Goal: Task Accomplishment & Management: Manage account settings

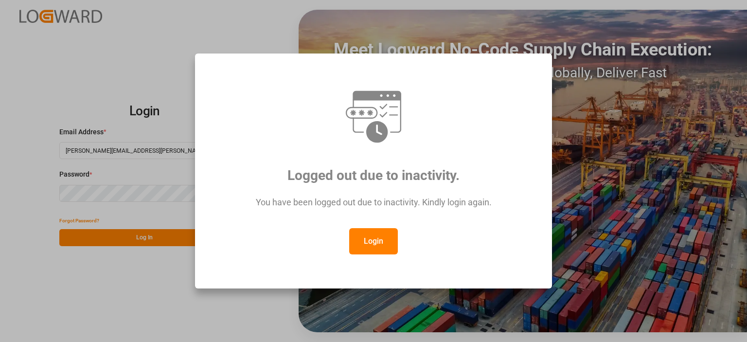
click at [369, 242] on button "Login" at bounding box center [373, 241] width 49 height 26
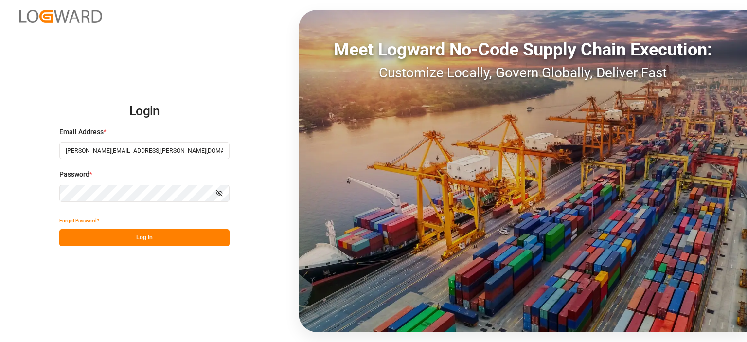
click at [167, 233] on button "Log In" at bounding box center [144, 237] width 170 height 17
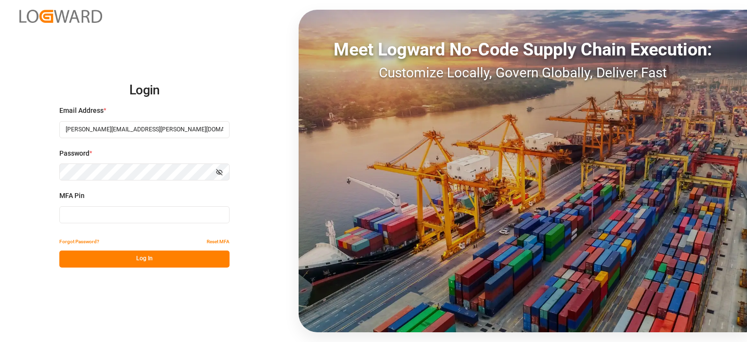
click at [152, 209] on input at bounding box center [144, 214] width 170 height 17
type input "441525"
click at [135, 256] on button "Log In" at bounding box center [144, 259] width 170 height 17
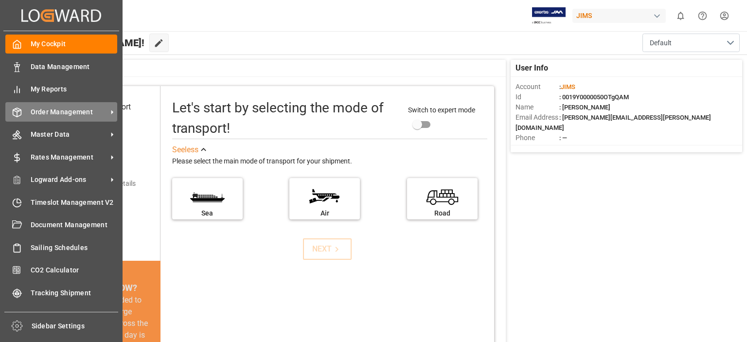
click at [42, 113] on span "Order Management" at bounding box center [69, 112] width 77 height 10
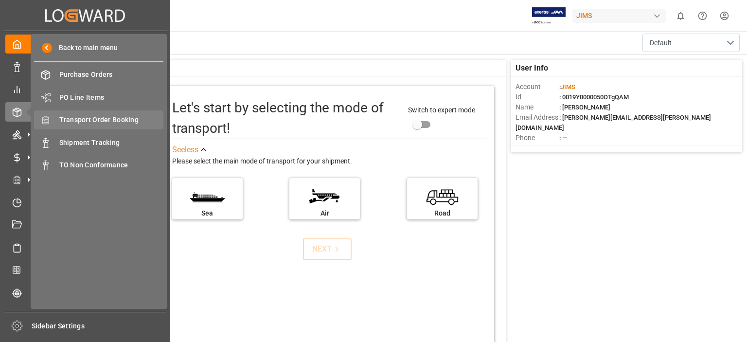
click at [106, 119] on span "Transport Order Booking" at bounding box center [111, 120] width 105 height 10
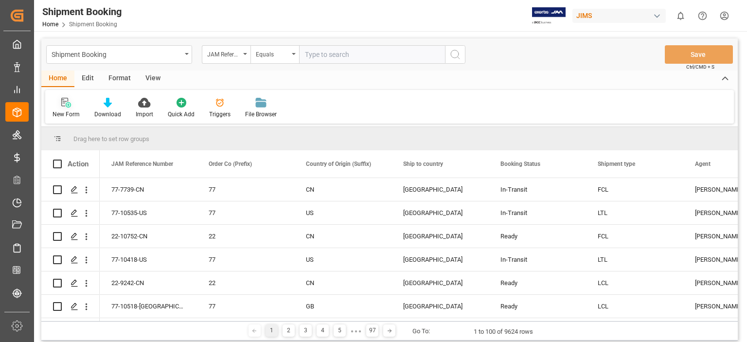
click at [68, 102] on icon at bounding box center [66, 103] width 10 height 10
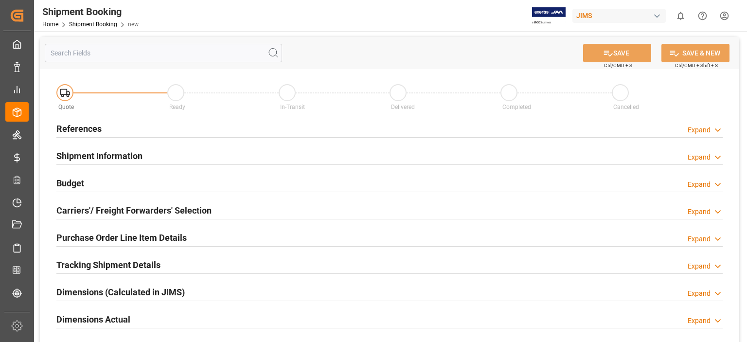
click at [99, 131] on h2 "References" at bounding box center [78, 128] width 45 height 13
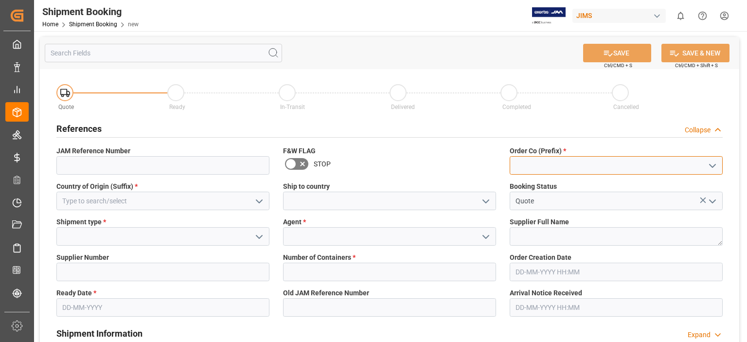
click at [536, 161] on input at bounding box center [616, 165] width 213 height 18
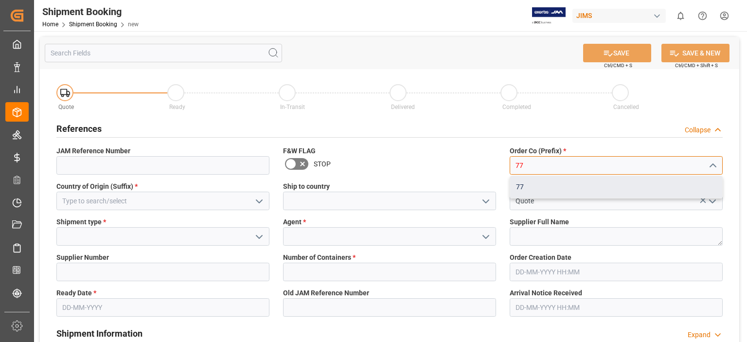
click at [534, 190] on div "77" at bounding box center [616, 187] width 212 height 22
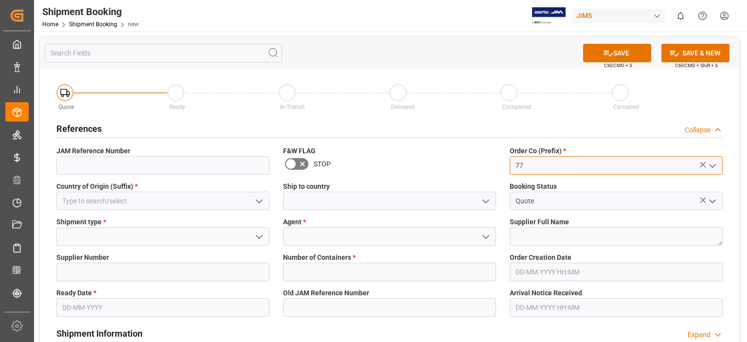
type input "77"
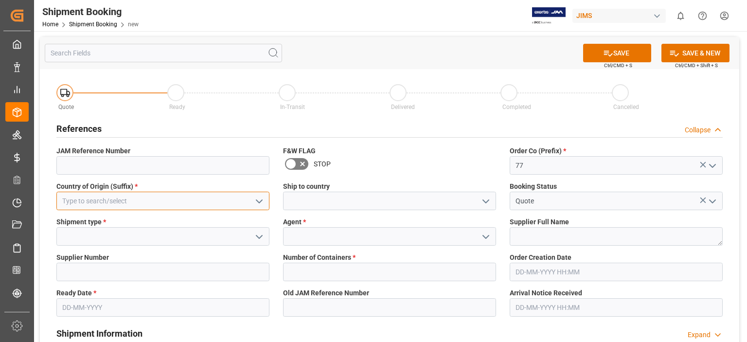
click at [105, 203] on input at bounding box center [162, 201] width 213 height 18
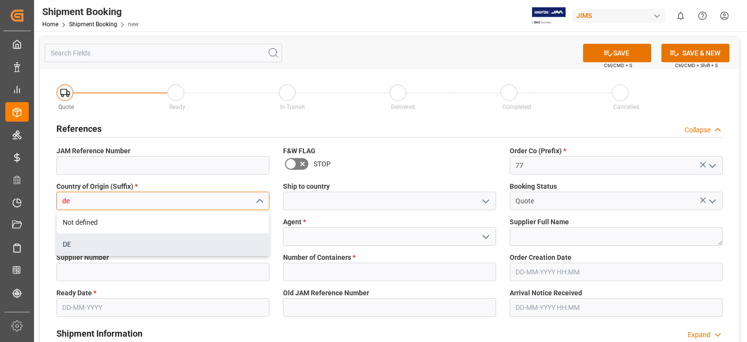
click at [111, 244] on div "DE" at bounding box center [163, 245] width 212 height 22
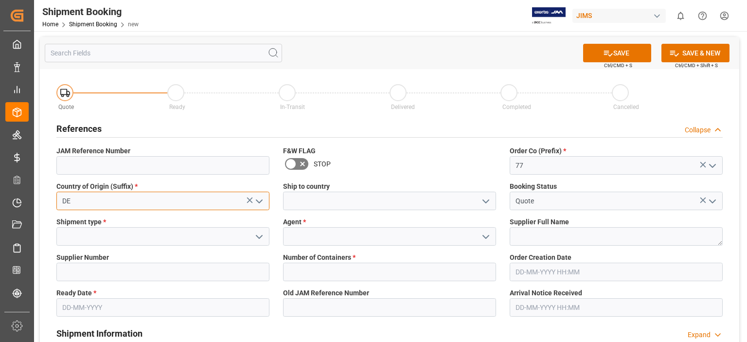
type input "DE"
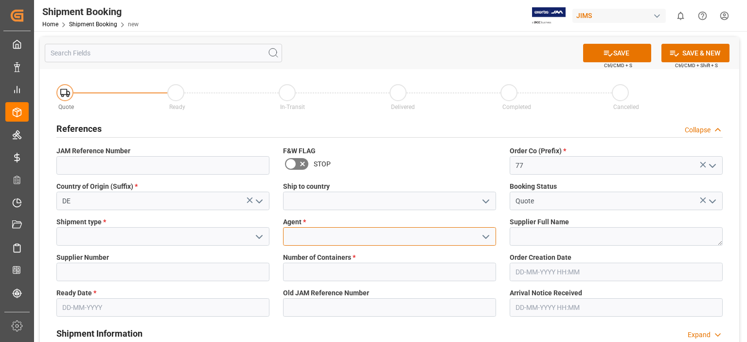
click at [312, 238] on input at bounding box center [389, 236] width 213 height 18
click at [488, 235] on polyline "open menu" at bounding box center [486, 236] width 6 height 3
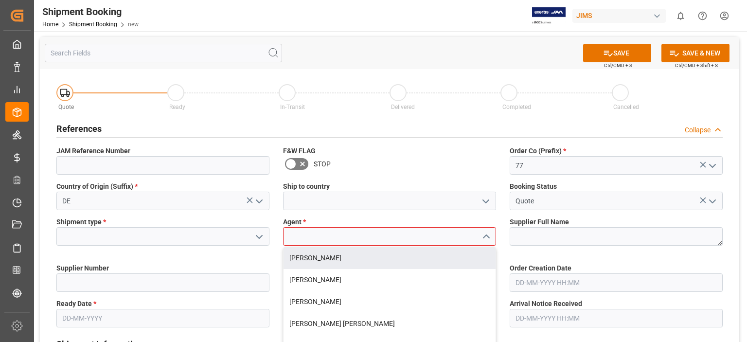
click at [324, 239] on input at bounding box center [389, 236] width 213 height 18
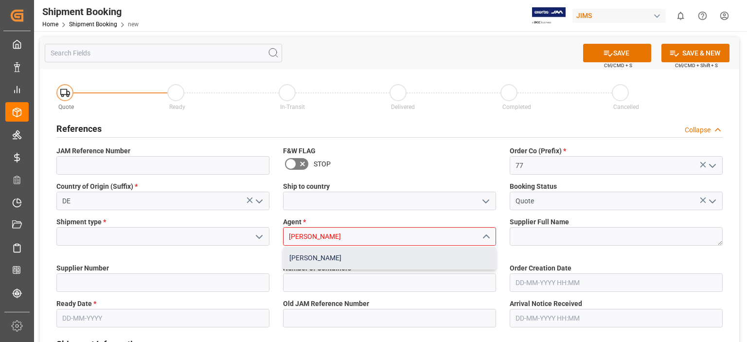
click at [317, 256] on div "[PERSON_NAME]" at bounding box center [390, 258] width 212 height 22
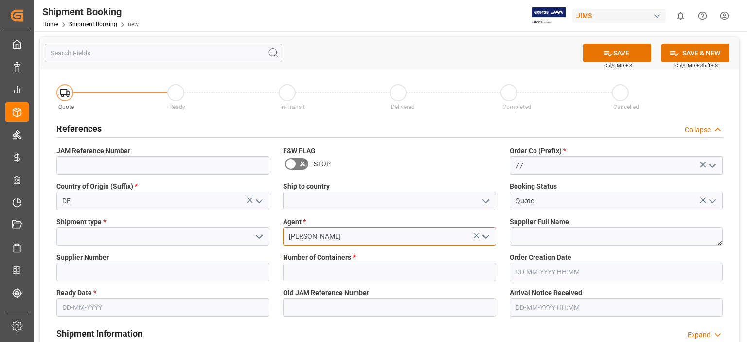
type input "[PERSON_NAME]"
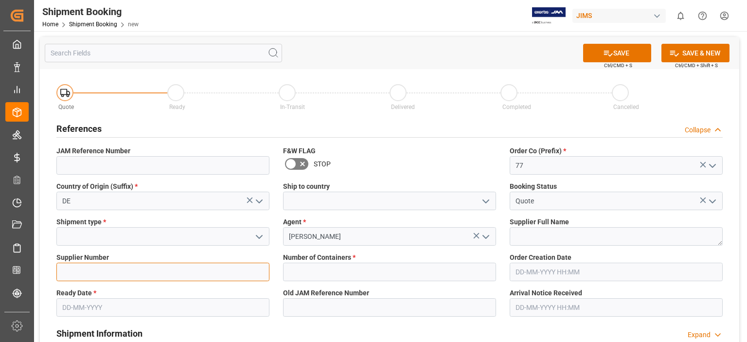
click at [95, 269] on input at bounding box center [162, 272] width 213 height 18
paste input "765858"
type input "765858"
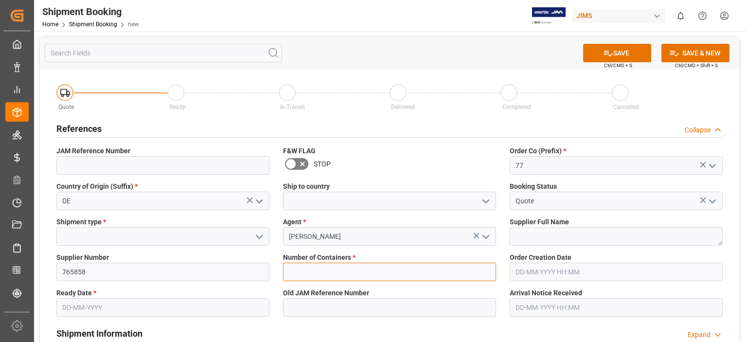
click at [385, 278] on input "text" at bounding box center [389, 272] width 213 height 18
type input "0"
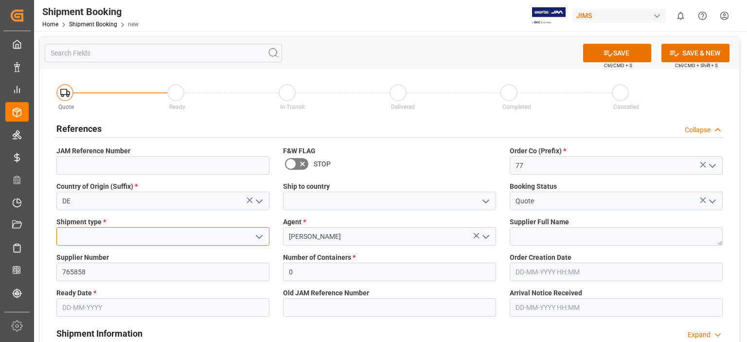
click at [173, 238] on input at bounding box center [162, 236] width 213 height 18
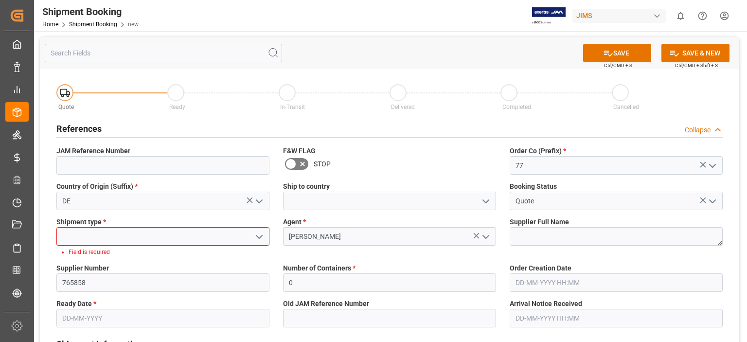
click at [257, 238] on icon "open menu" at bounding box center [259, 237] width 12 height 12
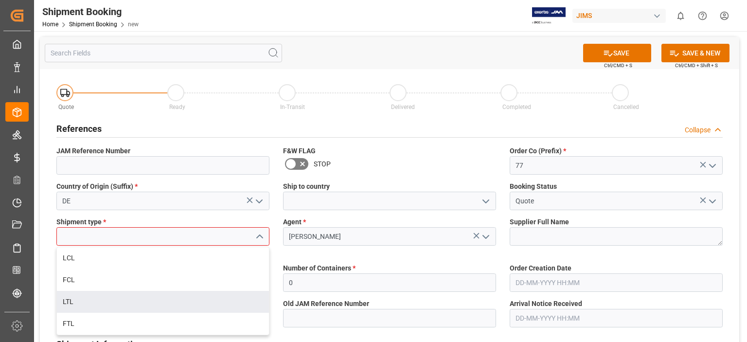
click at [175, 303] on div "LTL" at bounding box center [163, 302] width 212 height 22
type input "LTL"
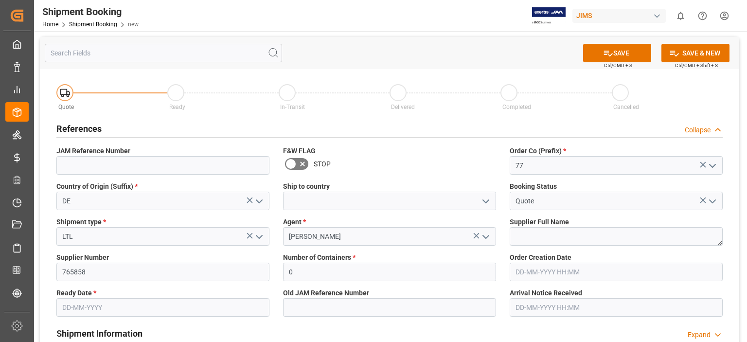
click at [162, 304] on input "text" at bounding box center [162, 307] width 213 height 18
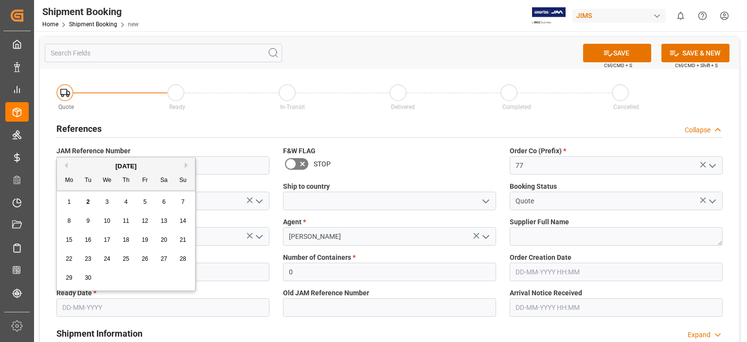
click at [88, 239] on span "16" at bounding box center [88, 239] width 6 height 7
type input "16-09-2025"
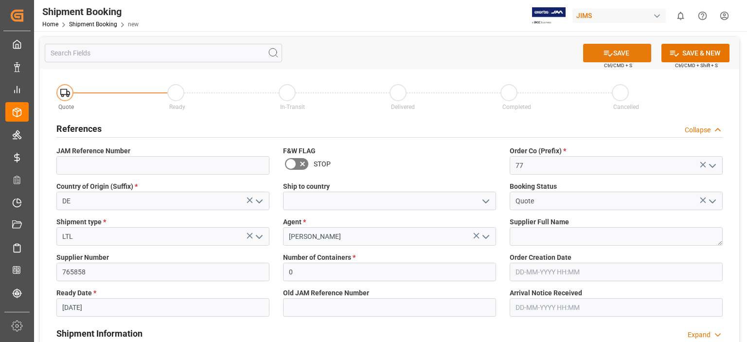
click at [615, 54] on button "SAVE" at bounding box center [617, 53] width 68 height 18
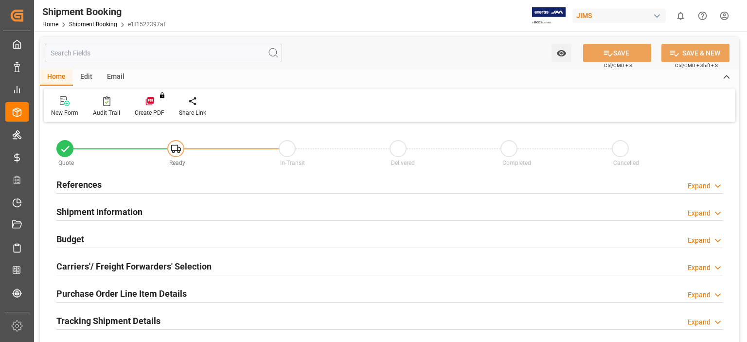
type input "0"
type input "16-09-2025"
click at [84, 186] on h2 "References" at bounding box center [78, 184] width 45 height 13
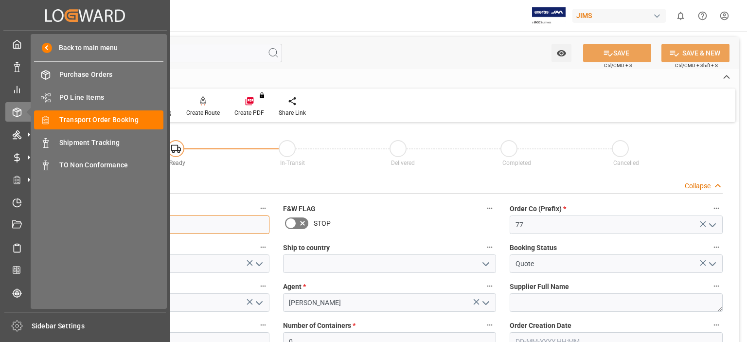
drag, startPoint x: 103, startPoint y: 227, endPoint x: 30, endPoint y: 227, distance: 72.5
click at [30, 227] on div "Created by potrace 1.15, written by Peter Selinger 2001-2017 Created by potrace…" at bounding box center [373, 171] width 747 height 342
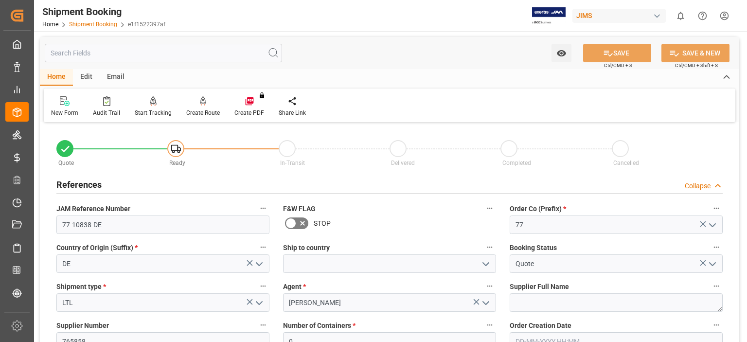
click at [86, 23] on link "Shipment Booking" at bounding box center [93, 24] width 48 height 7
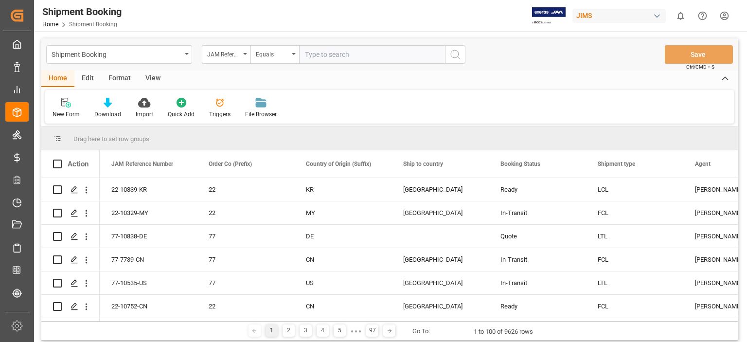
click at [336, 56] on input "text" at bounding box center [372, 54] width 146 height 18
type input "77-10760-US"
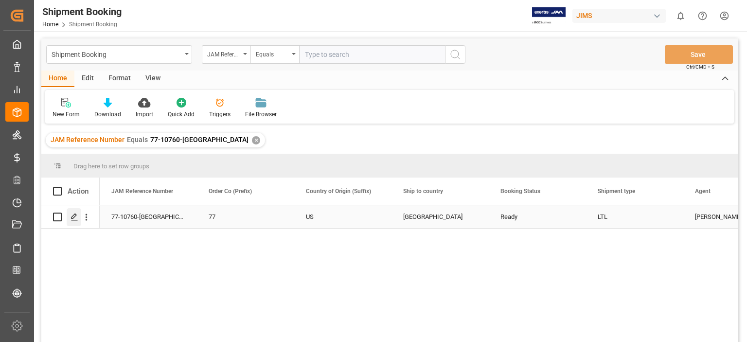
click at [73, 215] on icon "Press SPACE to select this row." at bounding box center [75, 217] width 8 height 8
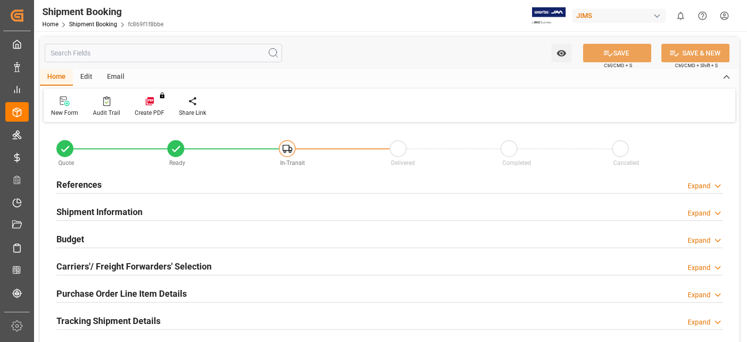
type input "229.117"
type input "725.0277"
type input "636.54"
type input "3735.39"
type input "4143.64"
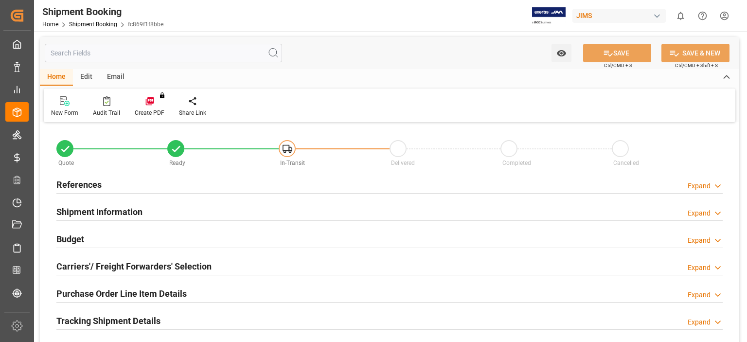
type input "25"
click at [80, 239] on h2 "Budget" at bounding box center [70, 239] width 28 height 13
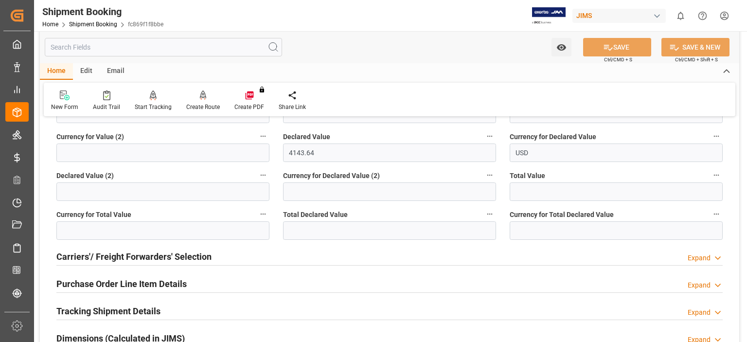
scroll to position [324, 0]
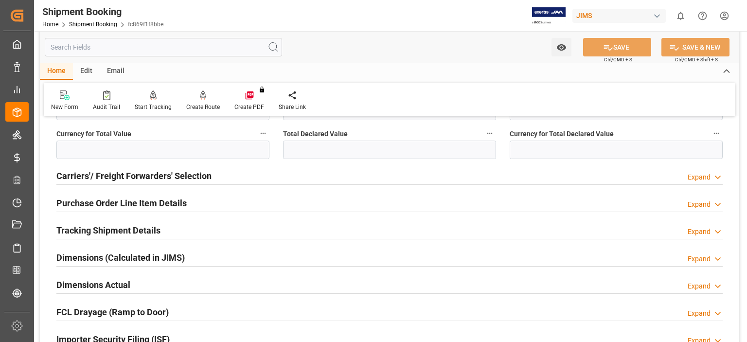
click at [113, 204] on h2 "Purchase Order Line Item Details" at bounding box center [121, 203] width 130 height 13
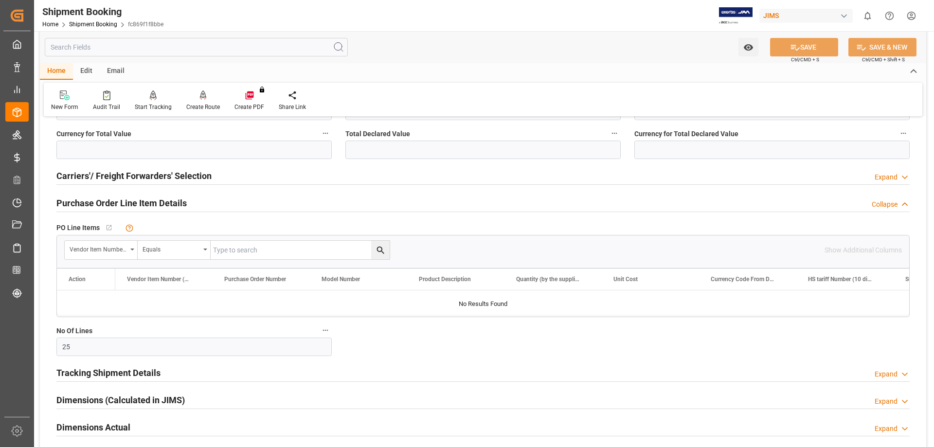
click at [118, 204] on h2 "Purchase Order Line Item Details" at bounding box center [121, 203] width 130 height 13
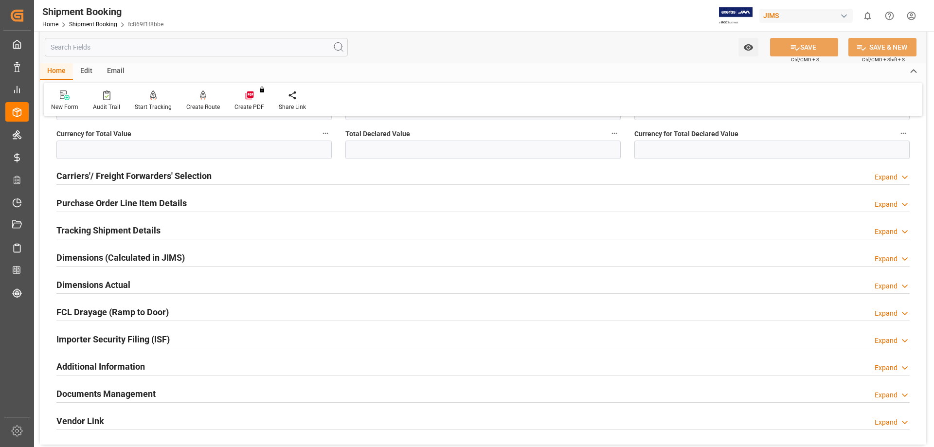
click at [118, 231] on h2 "Tracking Shipment Details" at bounding box center [108, 230] width 104 height 13
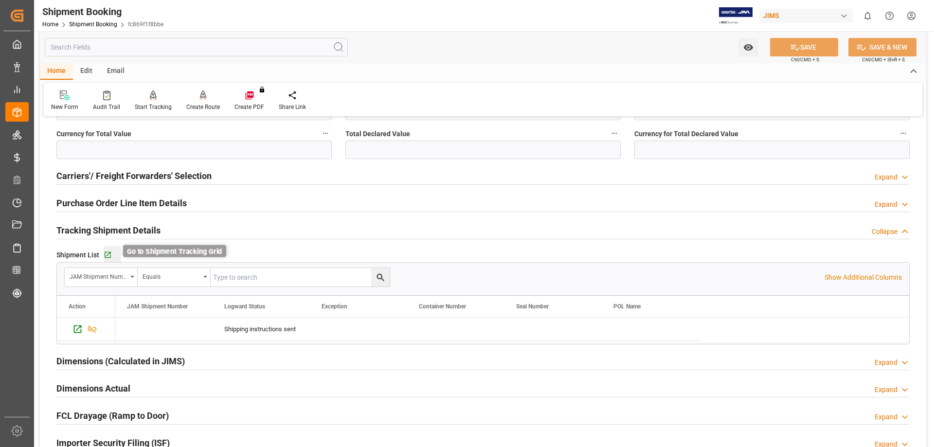
click at [109, 255] on icon "button" at bounding box center [108, 255] width 6 height 6
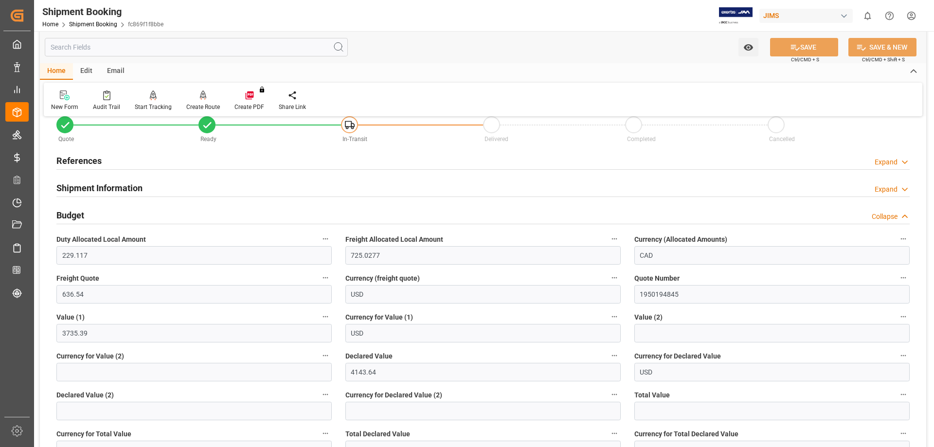
scroll to position [0, 0]
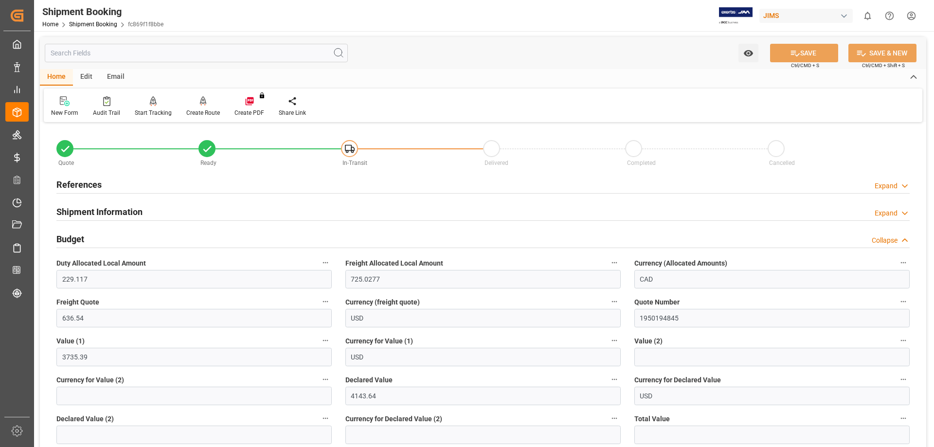
click at [81, 179] on h2 "References" at bounding box center [78, 184] width 45 height 13
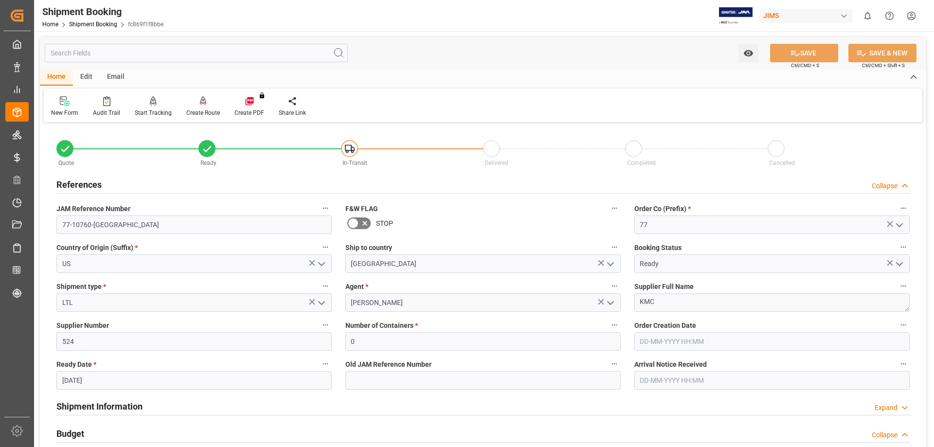
click at [81, 179] on h2 "References" at bounding box center [78, 184] width 45 height 13
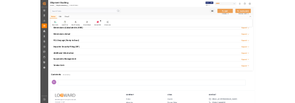
scroll to position [568, 0]
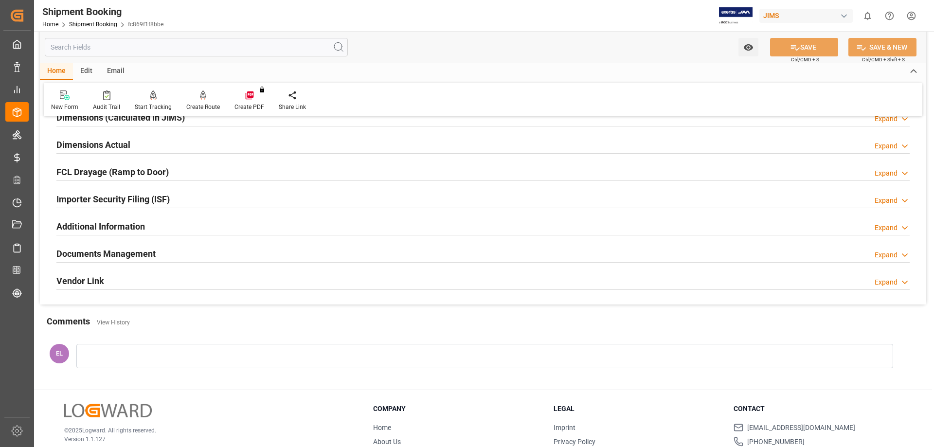
click at [106, 248] on h2 "Documents Management" at bounding box center [105, 253] width 99 height 13
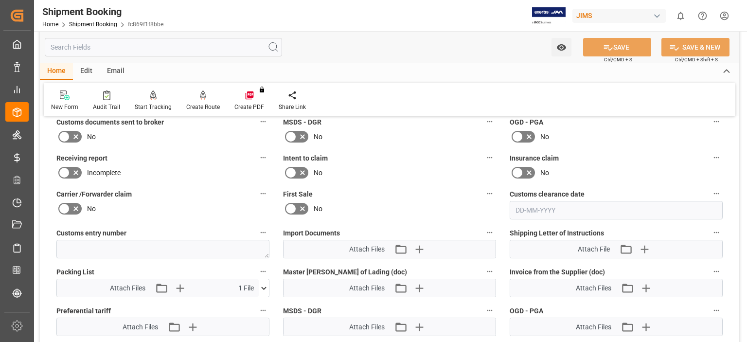
scroll to position [811, 0]
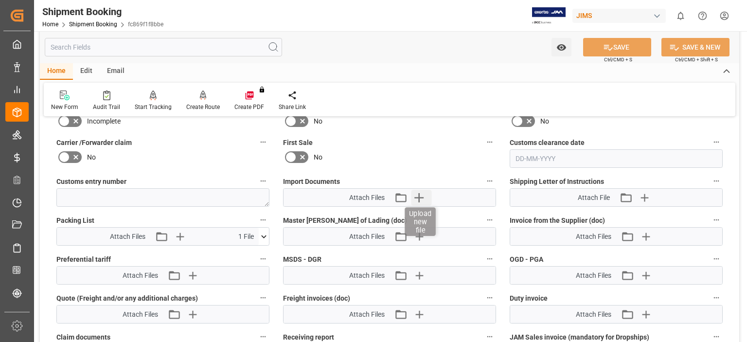
click at [415, 197] on icon "button" at bounding box center [420, 198] width 16 height 16
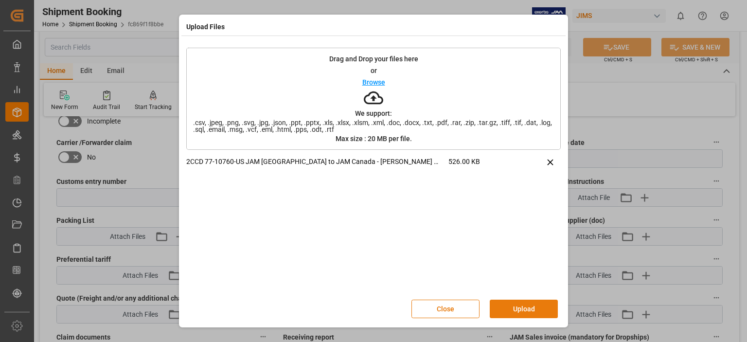
click at [525, 307] on button "Upload" at bounding box center [524, 309] width 68 height 18
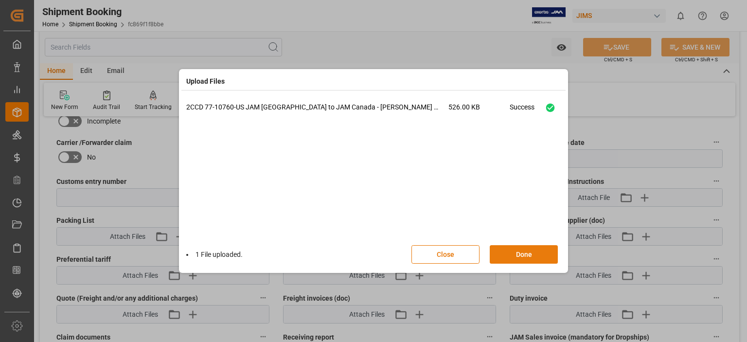
click at [513, 254] on button "Done" at bounding box center [524, 254] width 68 height 18
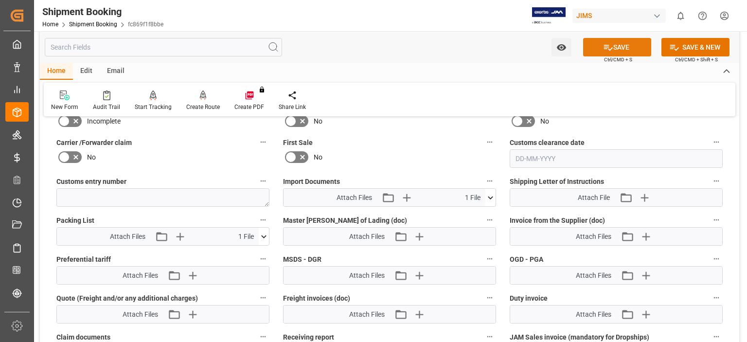
click at [620, 47] on button "SAVE" at bounding box center [617, 47] width 68 height 18
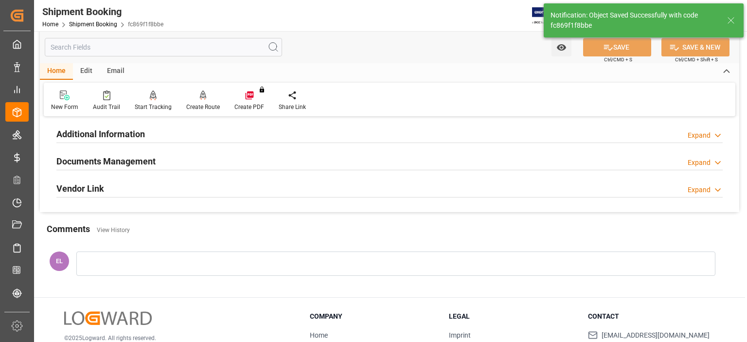
scroll to position [306, 0]
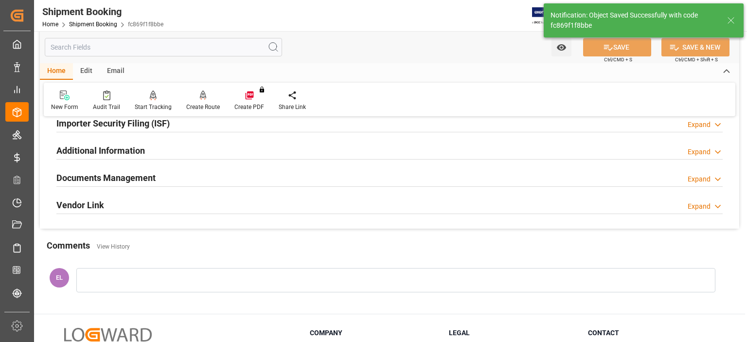
click at [116, 173] on h2 "Documents Management" at bounding box center [105, 177] width 99 height 13
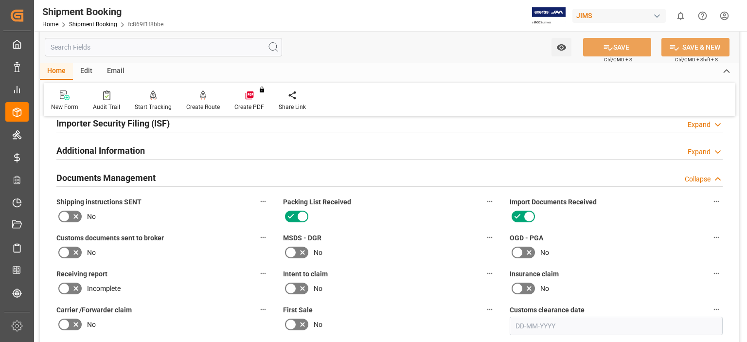
click at [65, 253] on icon at bounding box center [64, 253] width 12 height 12
click at [0, 0] on input "checkbox" at bounding box center [0, 0] width 0 height 0
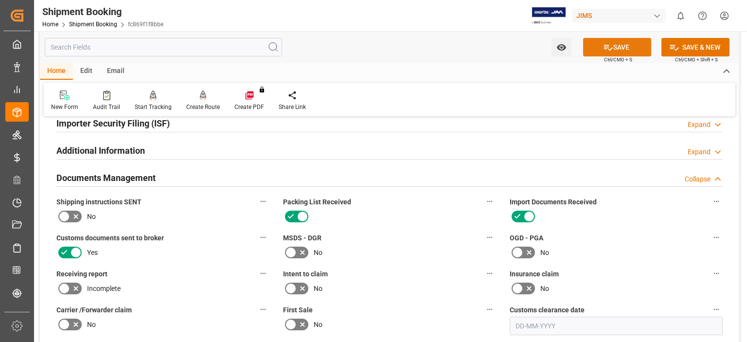
click at [601, 47] on button "SAVE" at bounding box center [617, 47] width 68 height 18
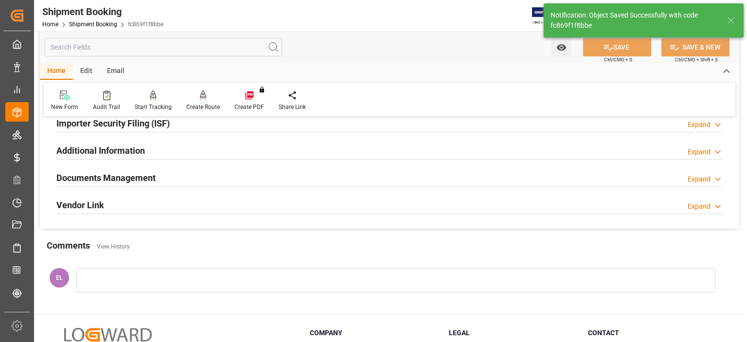
click at [121, 177] on h2 "Documents Management" at bounding box center [105, 177] width 99 height 13
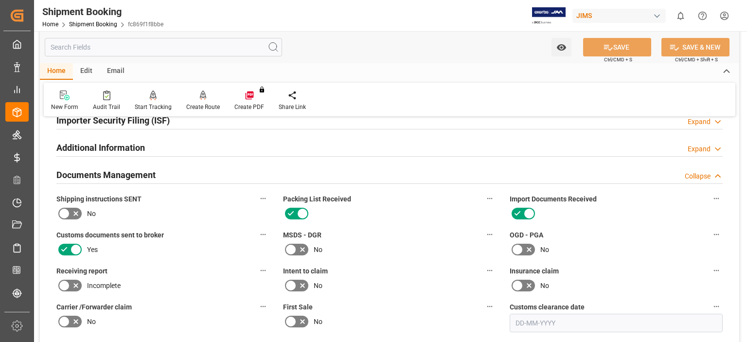
scroll to position [226, 0]
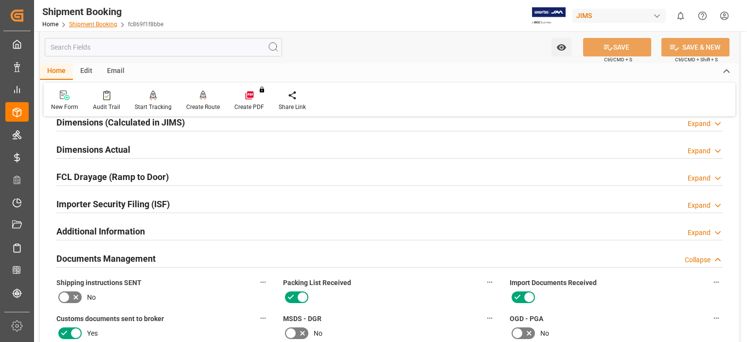
click at [94, 23] on link "Shipment Booking" at bounding box center [93, 24] width 48 height 7
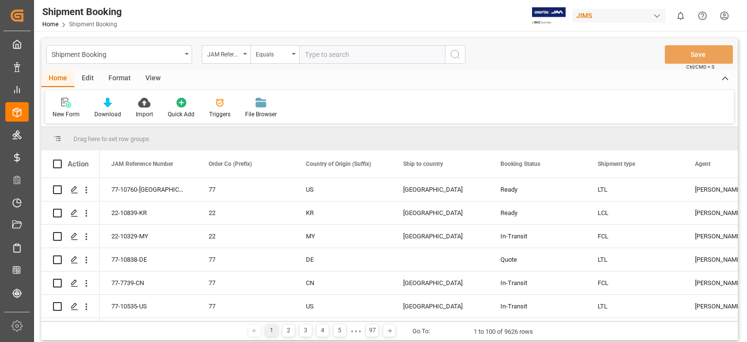
click at [325, 52] on input "text" at bounding box center [372, 54] width 146 height 18
type input "77-10637-US"
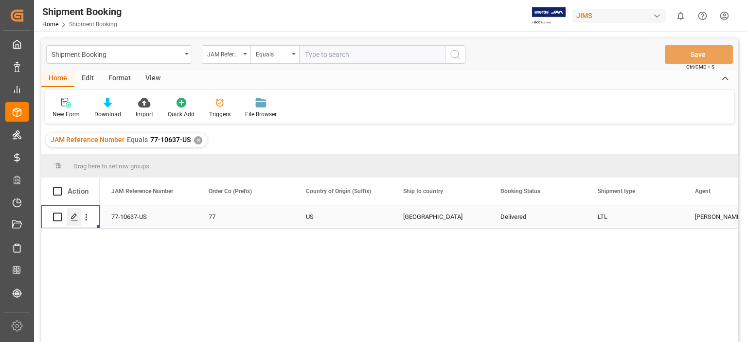
click at [76, 216] on icon "Press SPACE to select this row." at bounding box center [75, 217] width 8 height 8
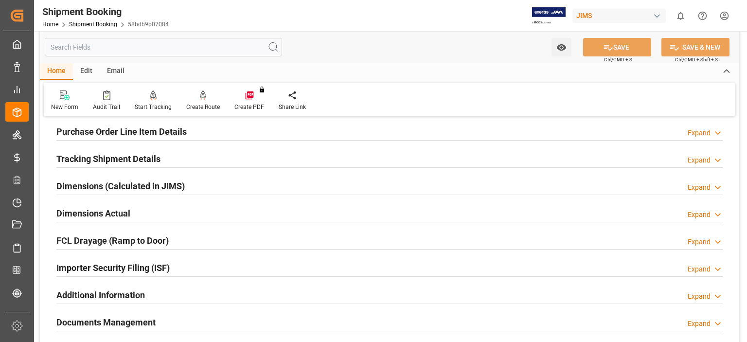
scroll to position [243, 0]
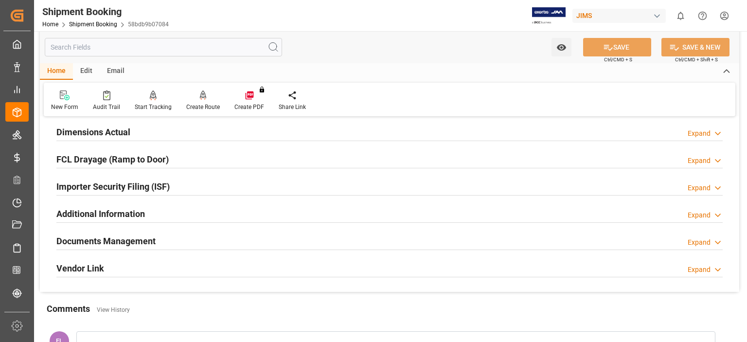
click at [120, 243] on h2 "Documents Management" at bounding box center [105, 240] width 99 height 13
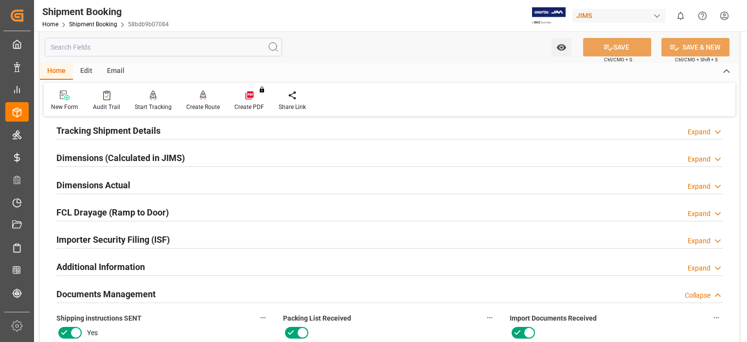
scroll to position [162, 0]
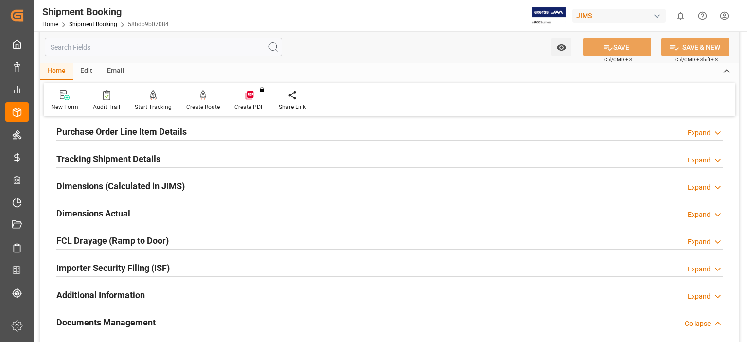
click at [113, 159] on h2 "Tracking Shipment Details" at bounding box center [108, 158] width 104 height 13
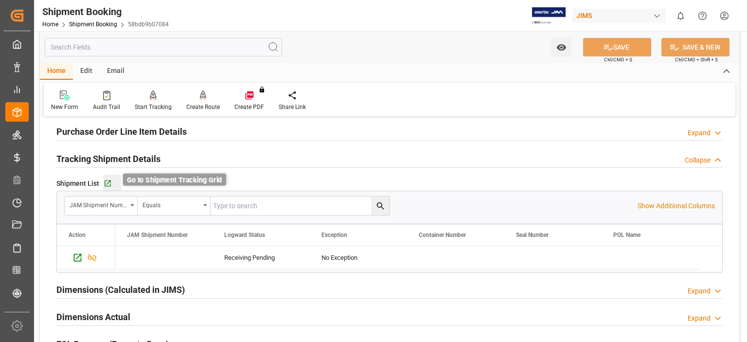
click at [107, 182] on icon "button" at bounding box center [108, 184] width 8 height 8
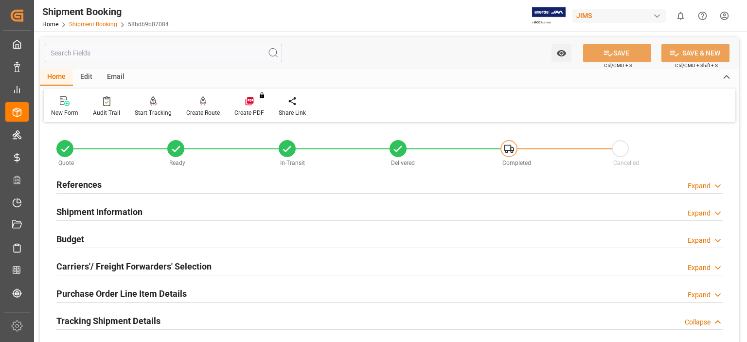
click at [95, 24] on link "Shipment Booking" at bounding box center [93, 24] width 48 height 7
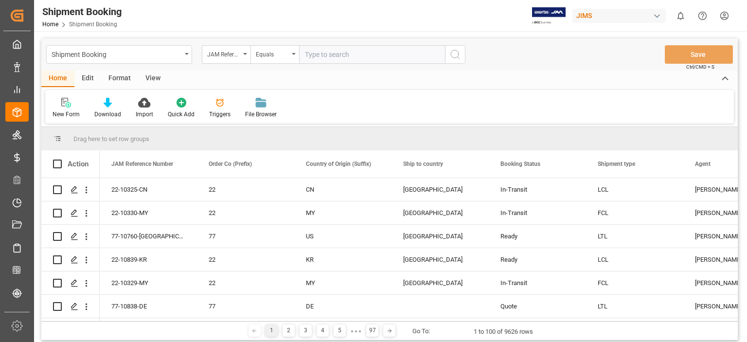
click at [346, 55] on input "text" at bounding box center [372, 54] width 146 height 18
type input "77-10773-[GEOGRAPHIC_DATA]"
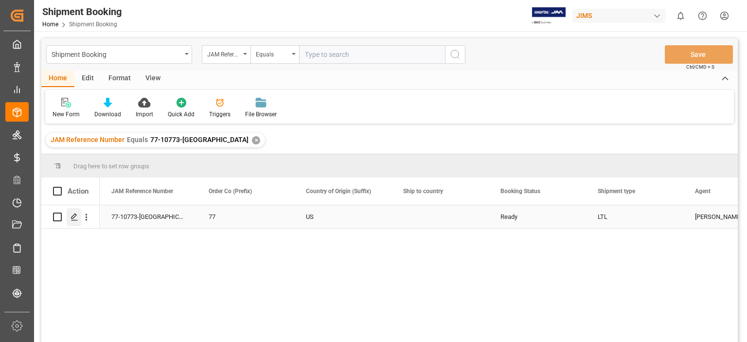
click at [73, 217] on icon "Press SPACE to select this row." at bounding box center [75, 217] width 8 height 8
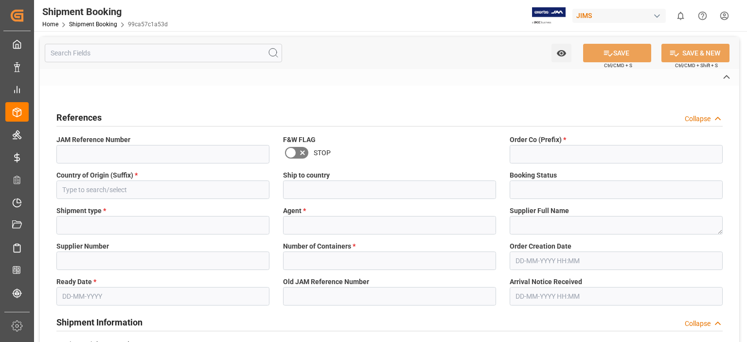
type input "77-10773-[GEOGRAPHIC_DATA]"
type input "77"
type input "US"
type input "Ready"
type input "LTL"
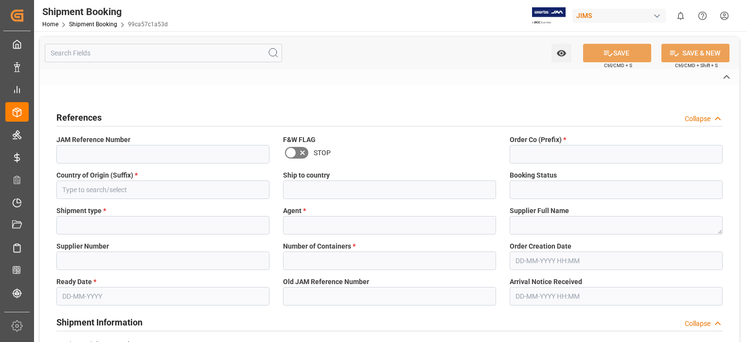
type input "[PERSON_NAME]"
type textarea "[PERSON_NAME] Professional, Inc."
type input "1129"
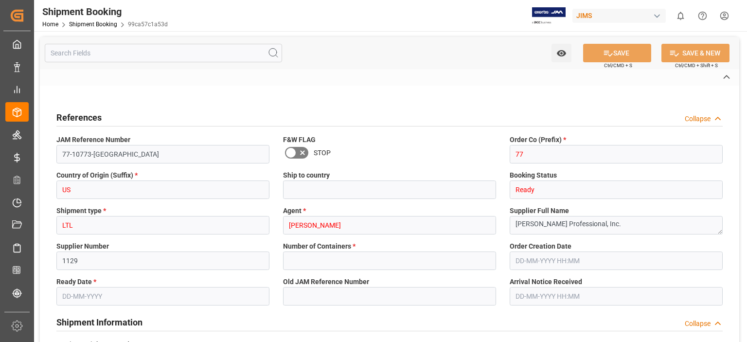
type input "0"
type input "05-09-2025"
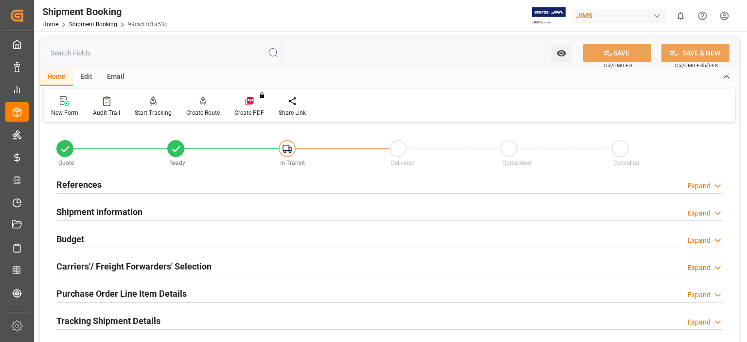
click at [80, 188] on h2 "References" at bounding box center [78, 184] width 45 height 13
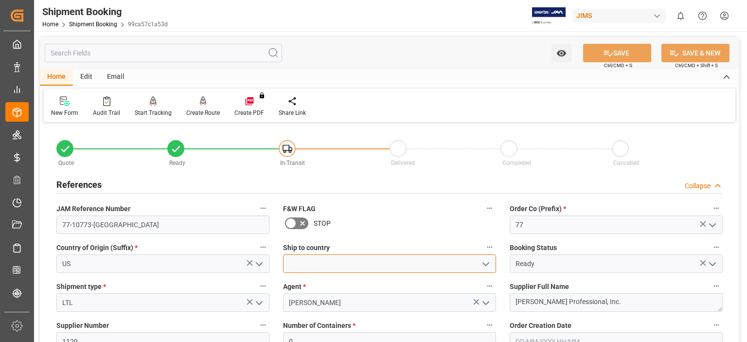
click at [339, 258] on input at bounding box center [389, 263] width 213 height 18
click at [485, 264] on icon "open menu" at bounding box center [486, 264] width 12 height 12
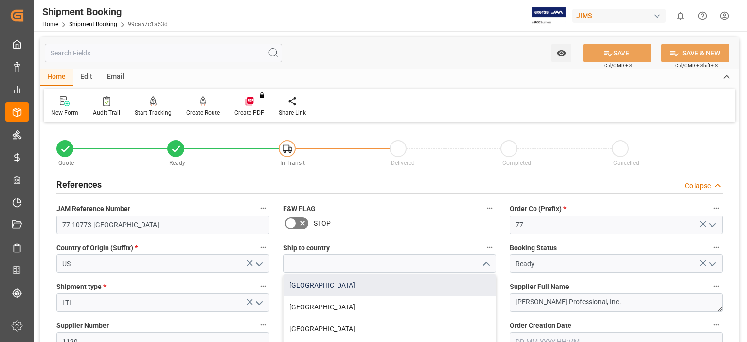
click at [395, 284] on div "Canada" at bounding box center [390, 285] width 212 height 22
type input "Canada"
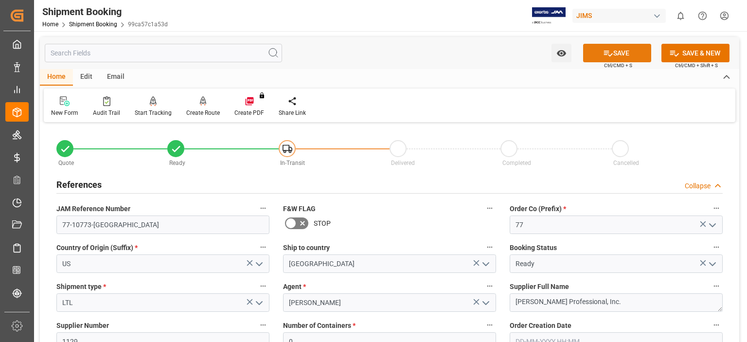
click at [609, 53] on icon at bounding box center [608, 53] width 10 height 10
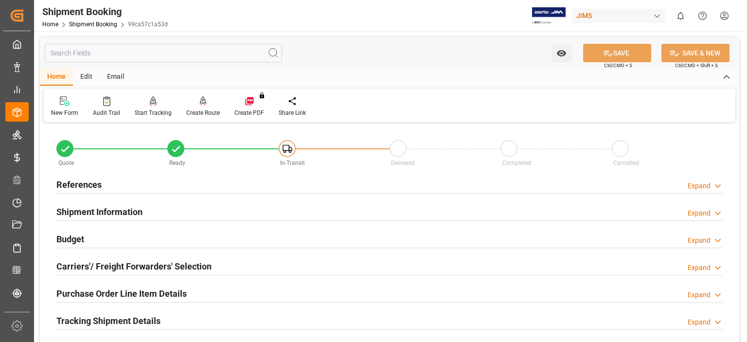
click at [90, 186] on h2 "References" at bounding box center [78, 184] width 45 height 13
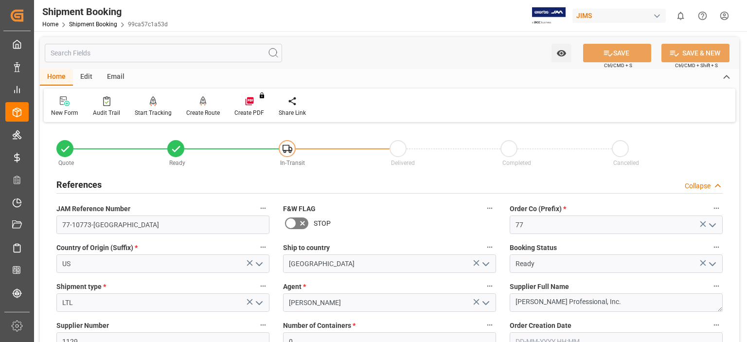
click at [82, 183] on h2 "References" at bounding box center [78, 184] width 45 height 13
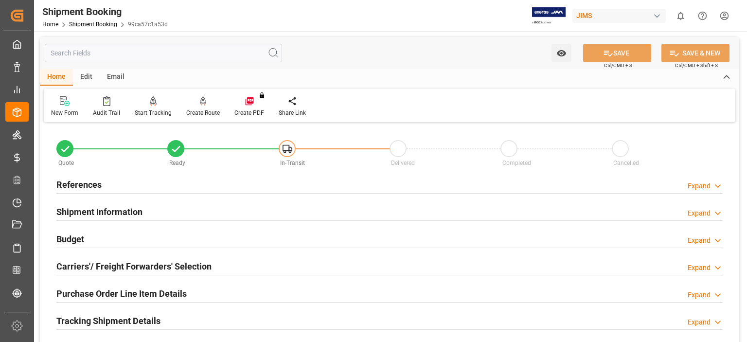
click at [90, 210] on h2 "Shipment Information" at bounding box center [99, 211] width 86 height 13
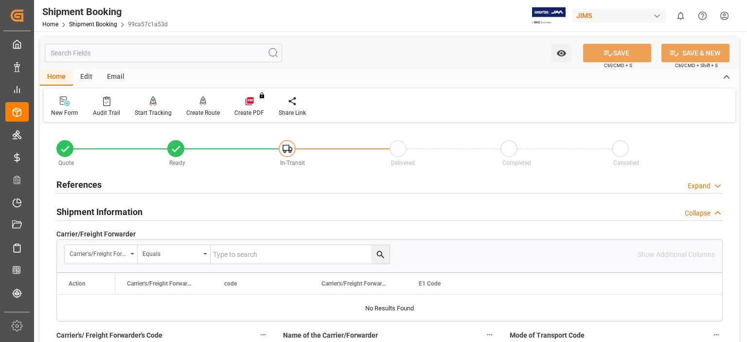
click at [90, 210] on h2 "Shipment Information" at bounding box center [99, 211] width 86 height 13
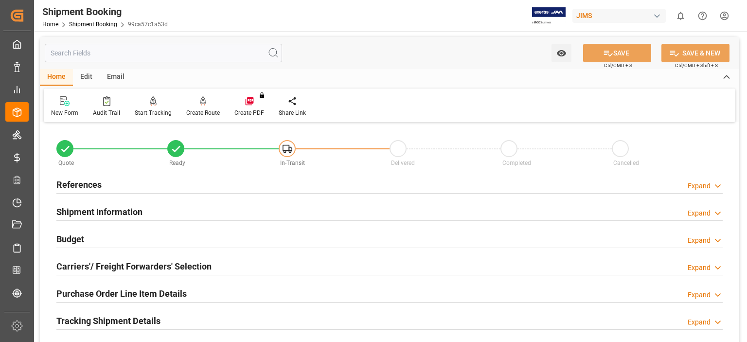
click at [72, 239] on h2 "Budget" at bounding box center [70, 239] width 28 height 13
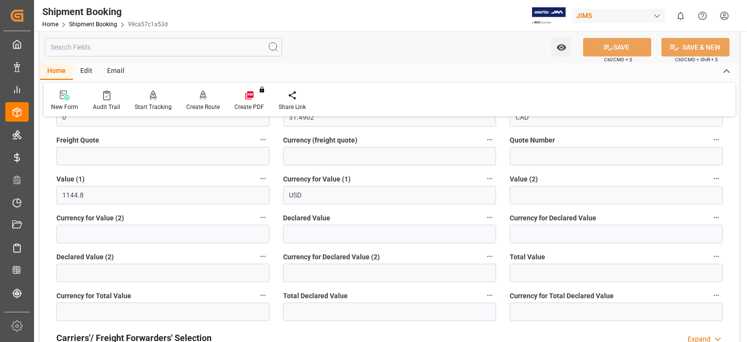
scroll to position [243, 0]
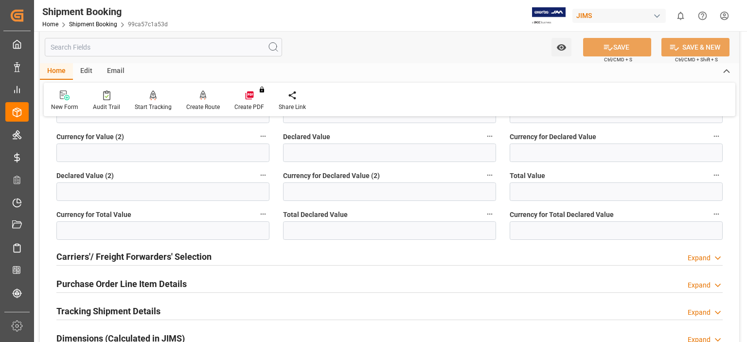
click at [110, 258] on h2 "Carriers'/ Freight Forwarders' Selection" at bounding box center [133, 256] width 155 height 13
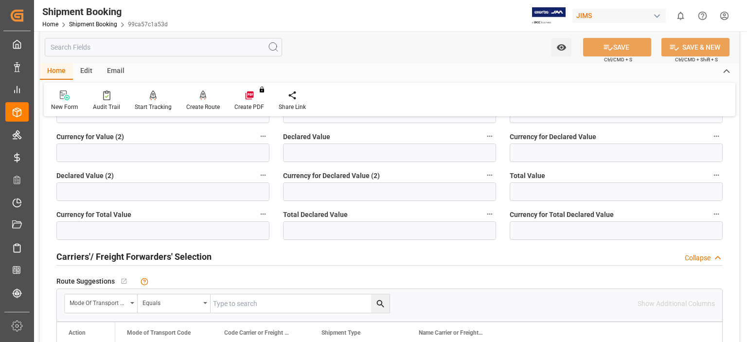
scroll to position [324, 0]
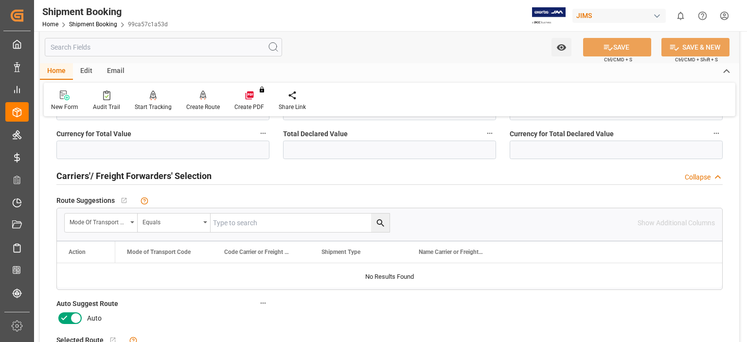
click at [62, 318] on icon at bounding box center [64, 318] width 12 height 12
click at [0, 0] on input "checkbox" at bounding box center [0, 0] width 0 height 0
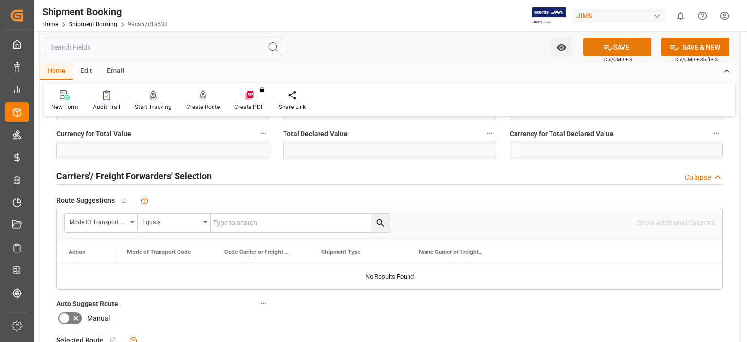
click at [618, 49] on button "SAVE" at bounding box center [617, 47] width 68 height 18
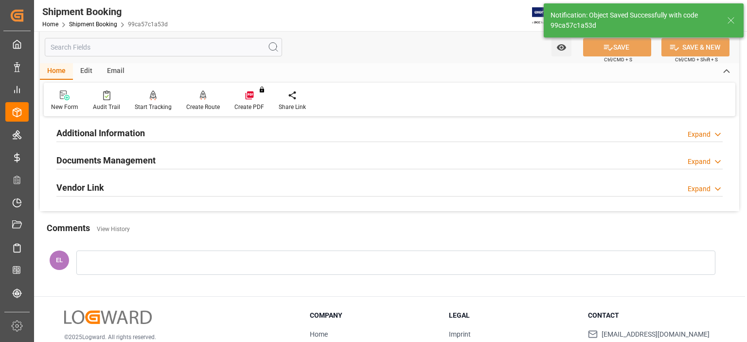
scroll to position [90, 0]
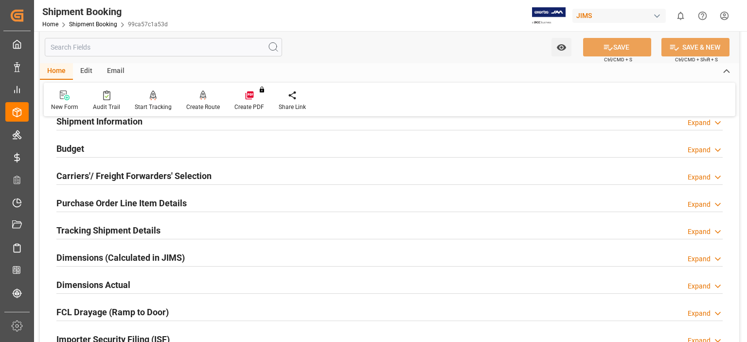
click at [77, 151] on h2 "Budget" at bounding box center [70, 148] width 28 height 13
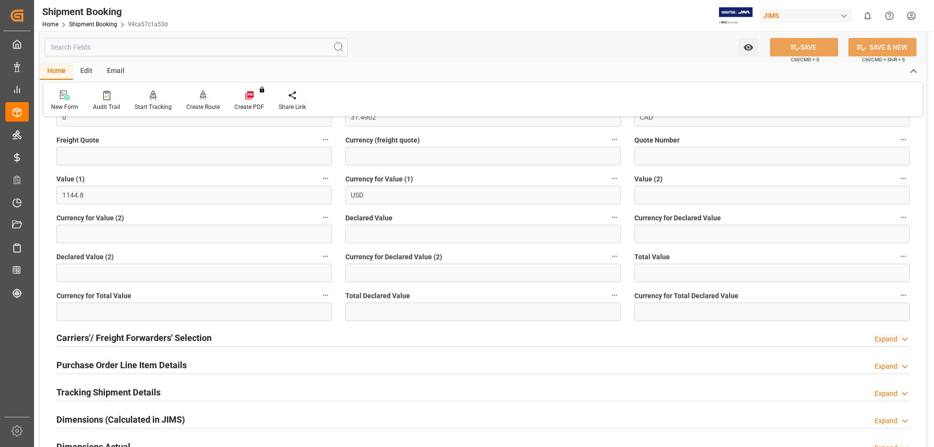
scroll to position [81, 0]
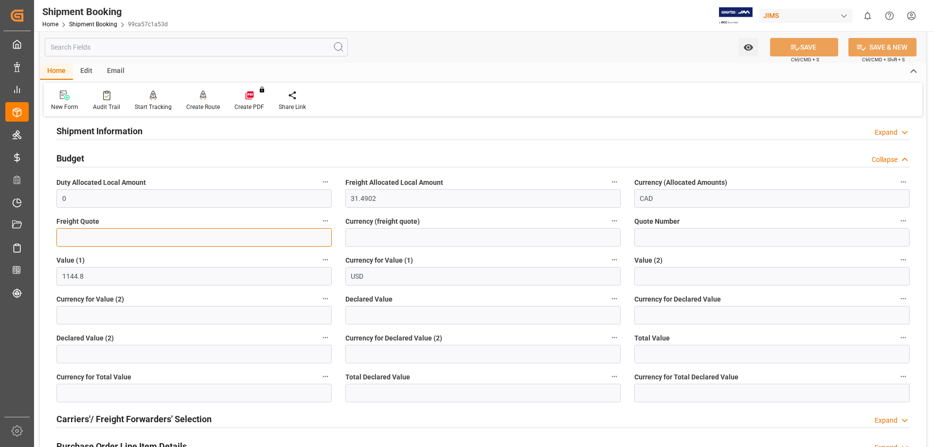
click at [93, 241] on input "text" at bounding box center [193, 237] width 275 height 18
type input "215"
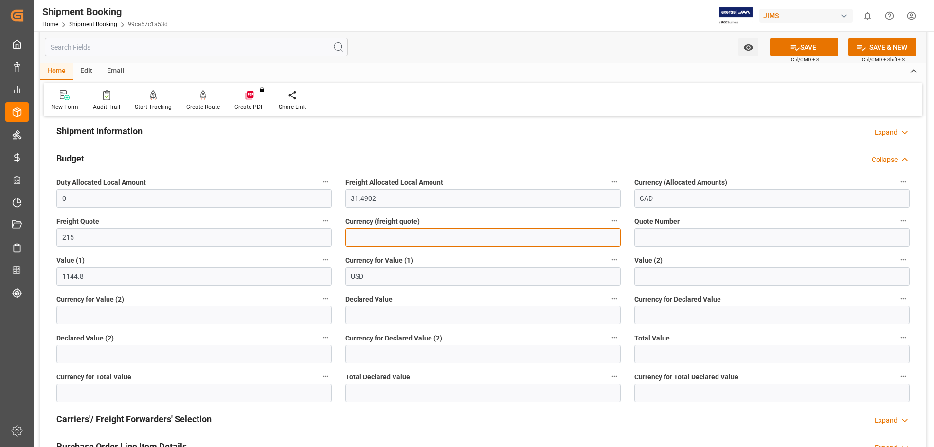
click at [374, 228] on input at bounding box center [482, 237] width 275 height 18
type input "CAD"
click at [747, 47] on button "SAVE" at bounding box center [804, 47] width 68 height 18
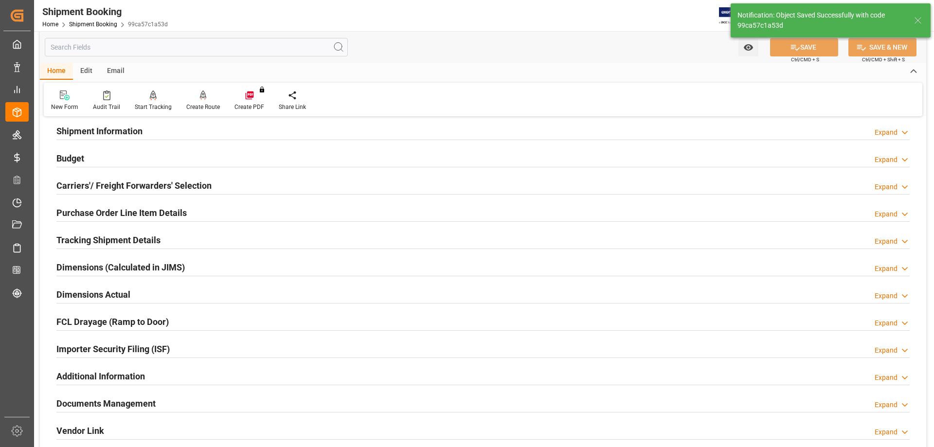
click at [130, 213] on h2 "Purchase Order Line Item Details" at bounding box center [121, 212] width 130 height 13
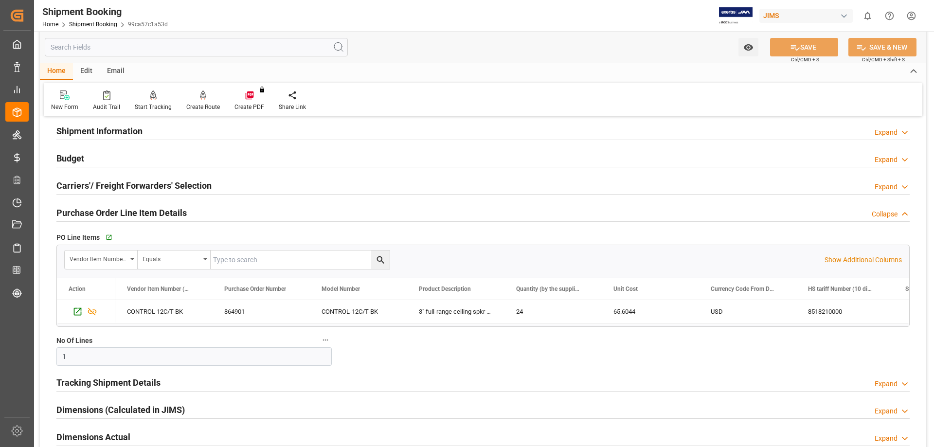
click at [130, 213] on h2 "Purchase Order Line Item Details" at bounding box center [121, 212] width 130 height 13
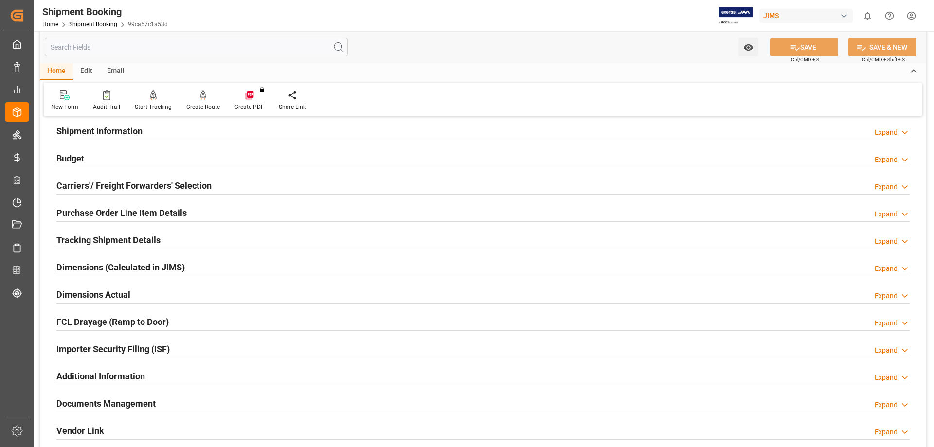
click at [115, 185] on h2 "Carriers'/ Freight Forwarders' Selection" at bounding box center [133, 185] width 155 height 13
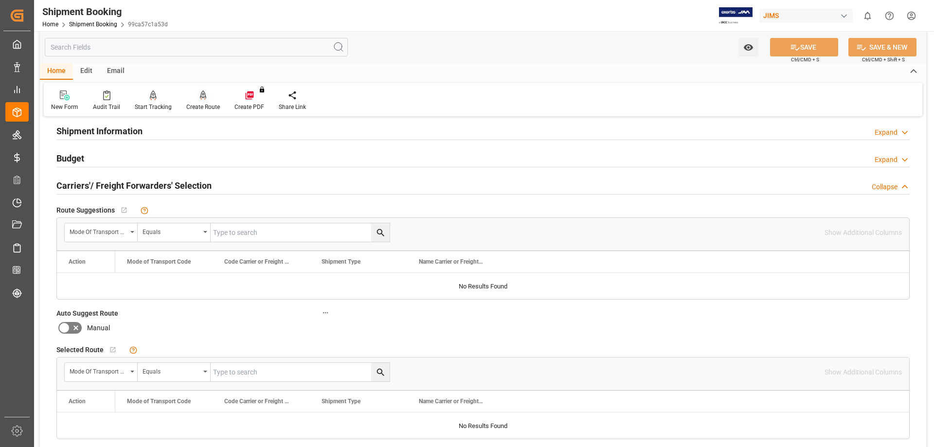
click at [202, 103] on div "Create Route" at bounding box center [203, 107] width 34 height 9
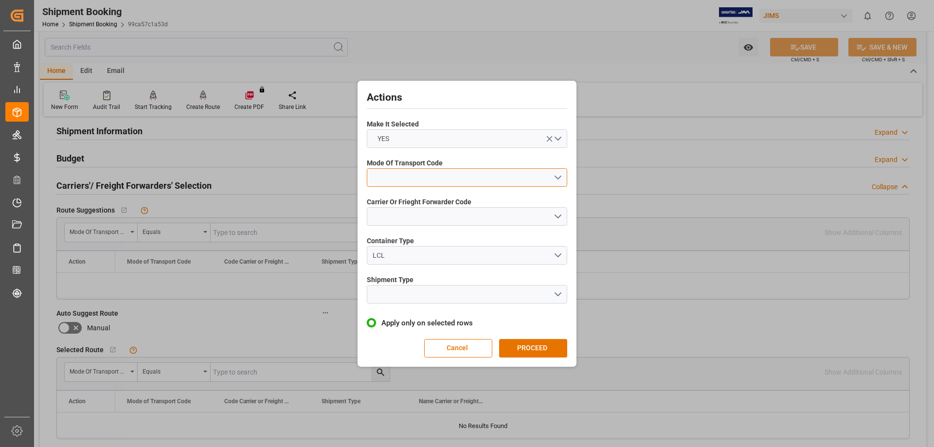
click at [393, 178] on button "open menu" at bounding box center [467, 177] width 200 height 18
click at [434, 262] on div "5- COURIER GROUND" at bounding box center [466, 262] width 199 height 20
click at [404, 216] on button "open menu" at bounding box center [467, 216] width 200 height 18
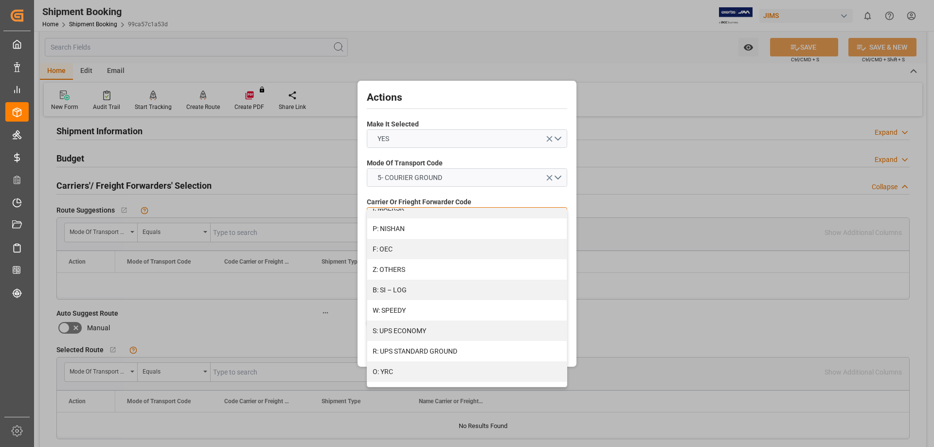
scroll to position [527, 0]
click at [454, 342] on div "R: UPS STANDARD GROUND" at bounding box center [466, 346] width 199 height 20
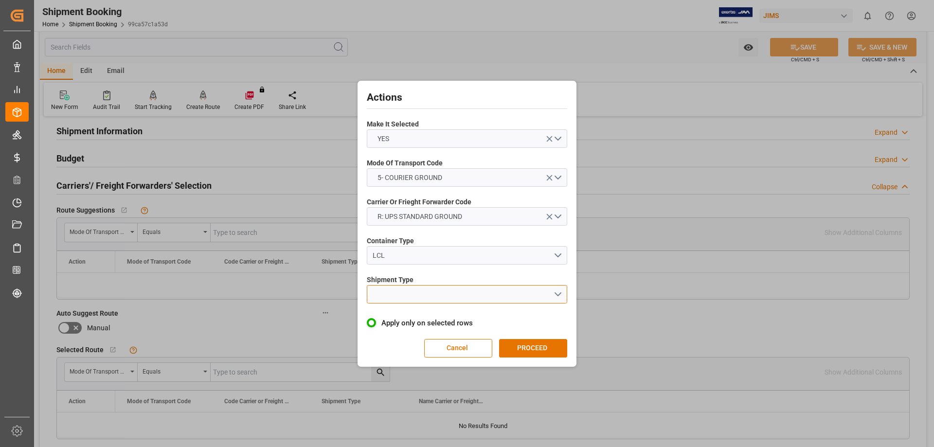
click at [402, 289] on button "open menu" at bounding box center [467, 294] width 200 height 18
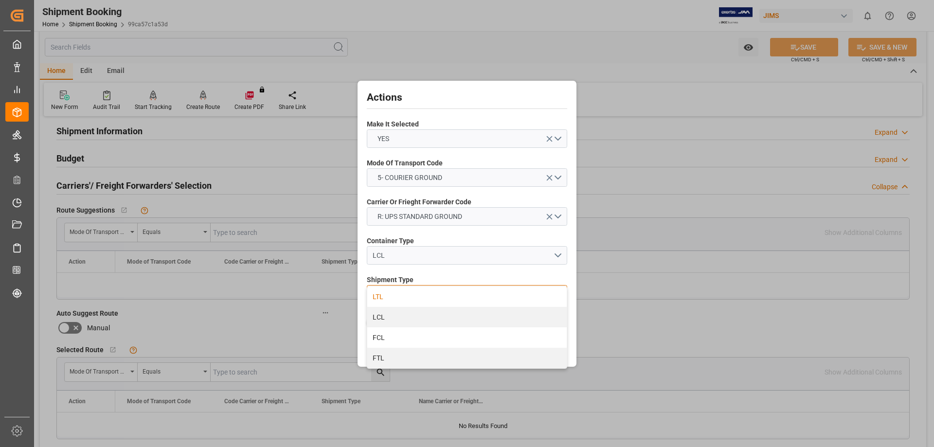
click at [397, 293] on div "LTL" at bounding box center [466, 297] width 199 height 20
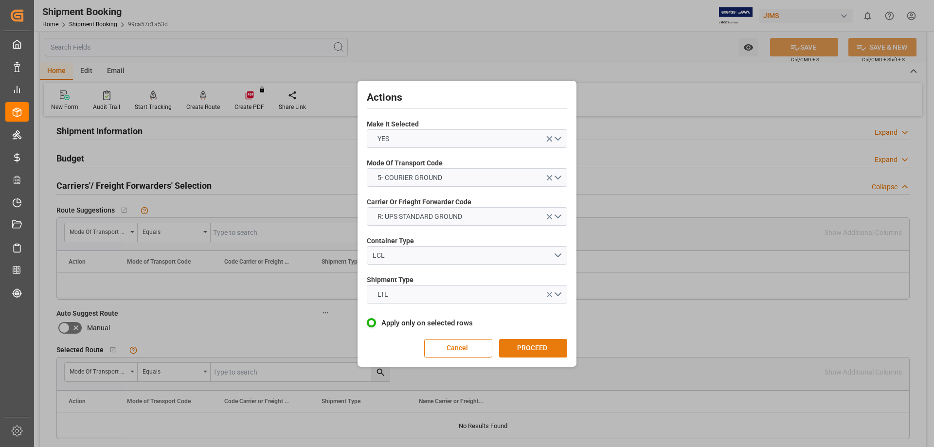
click at [515, 342] on button "PROCEED" at bounding box center [533, 348] width 68 height 18
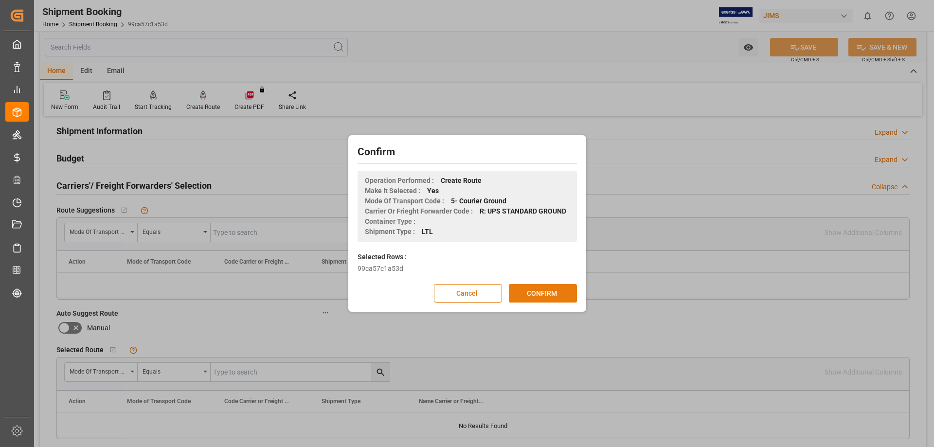
click at [538, 292] on button "CONFIRM" at bounding box center [543, 293] width 68 height 18
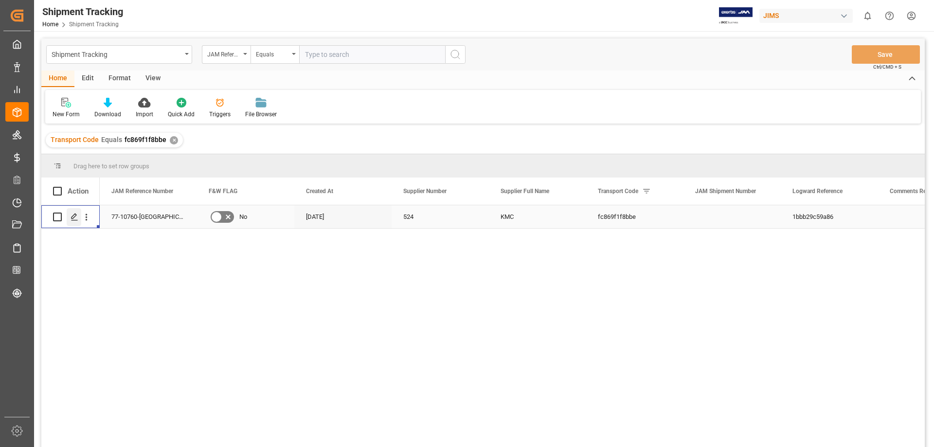
click at [75, 219] on icon "Press SPACE to select this row." at bounding box center [75, 217] width 8 height 8
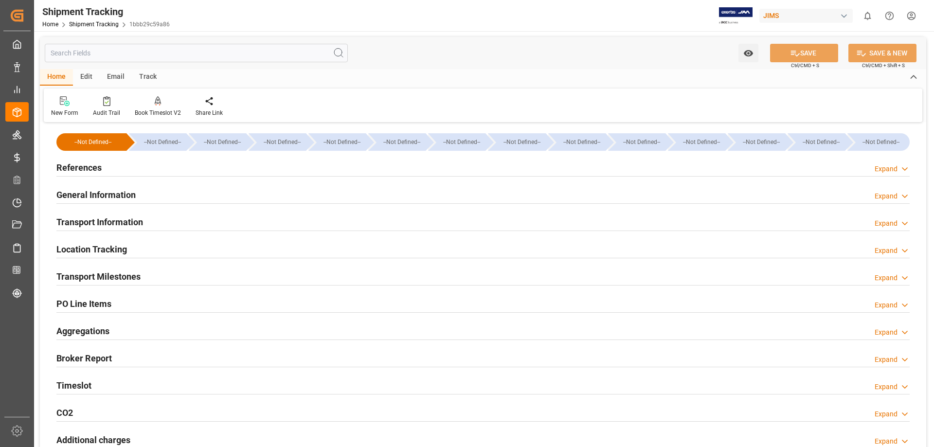
click at [74, 167] on h2 "References" at bounding box center [78, 167] width 45 height 13
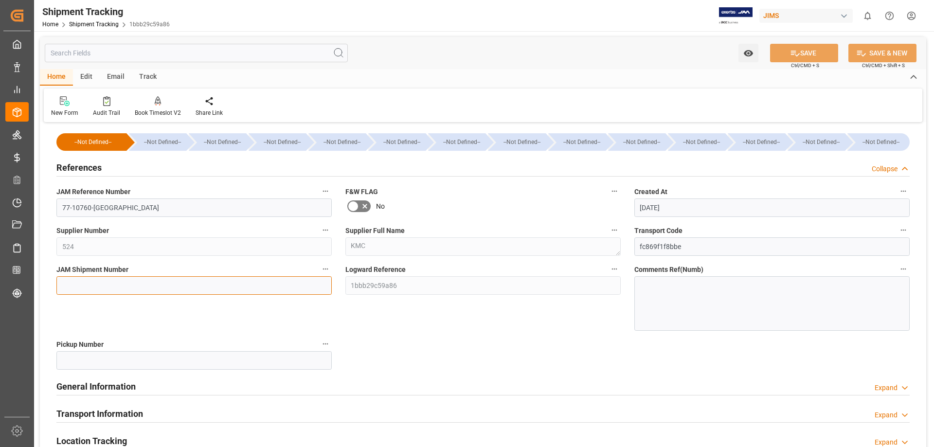
click at [97, 289] on input at bounding box center [193, 285] width 275 height 18
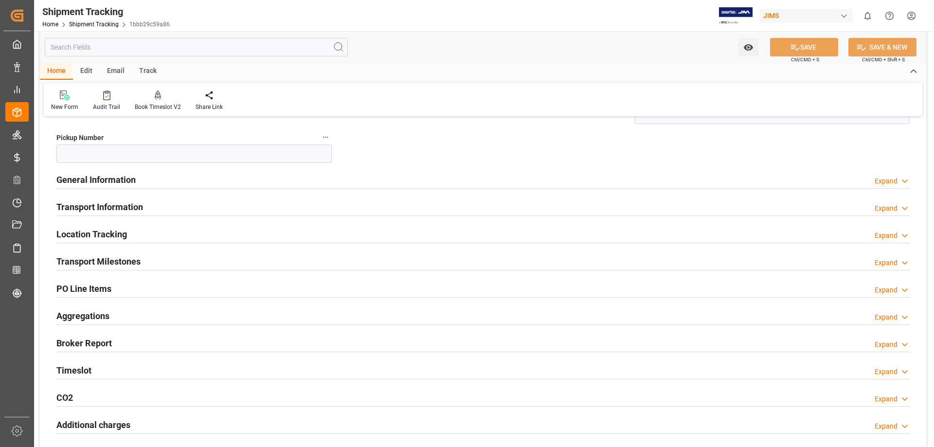
scroll to position [243, 0]
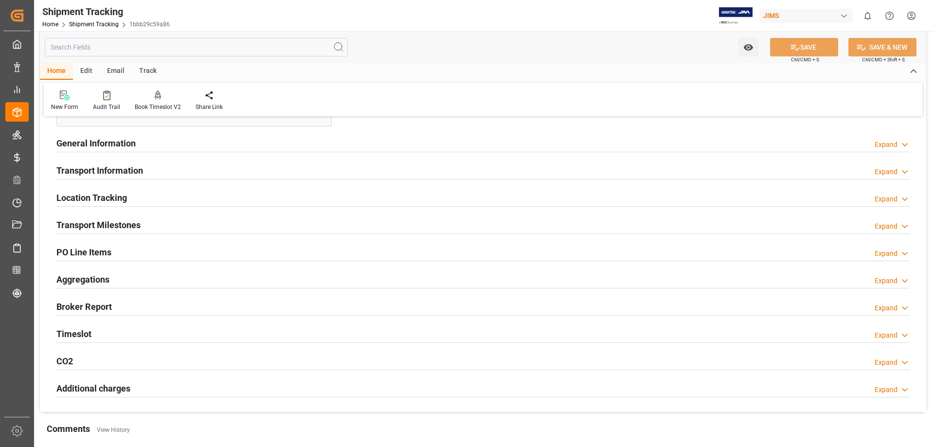
click at [96, 253] on h2 "PO Line Items" at bounding box center [83, 252] width 55 height 13
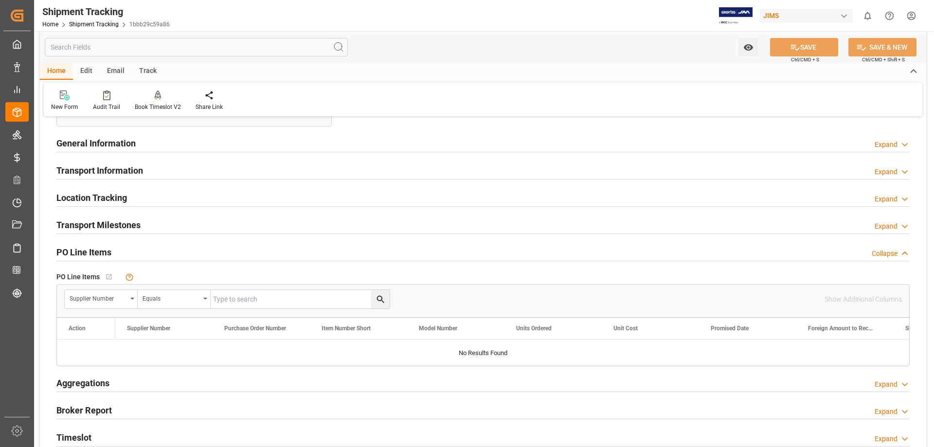
click at [96, 253] on h2 "PO Line Items" at bounding box center [83, 252] width 55 height 13
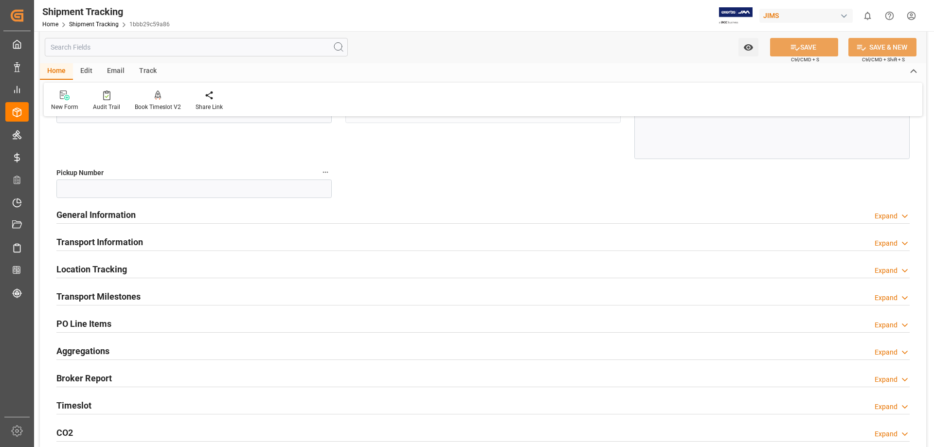
scroll to position [0, 0]
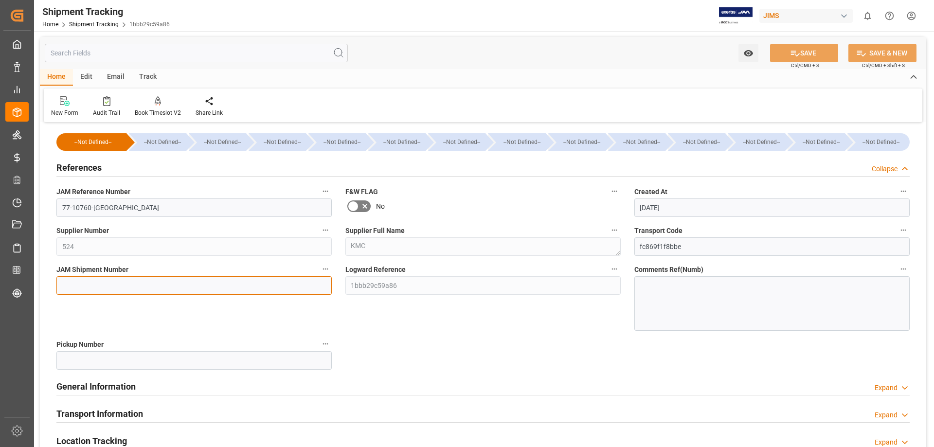
click at [91, 284] on input at bounding box center [193, 285] width 275 height 18
paste input "77-10838-DE O9 RTV of HK-POLAR-COLUMNS black and white"
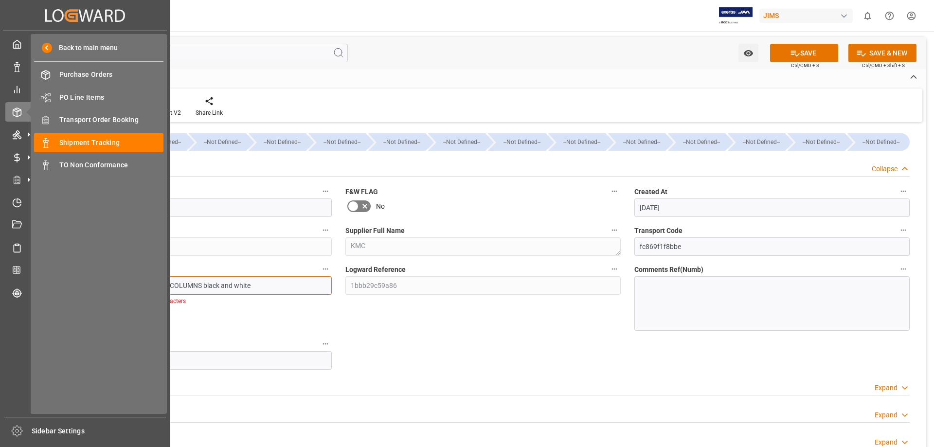
drag, startPoint x: 247, startPoint y: 286, endPoint x: 0, endPoint y: 271, distance: 247.5
click at [0, 271] on div "Created by potrace 1.15, written by Peter Selinger 2001-2017 Created by potrace…" at bounding box center [467, 223] width 934 height 447
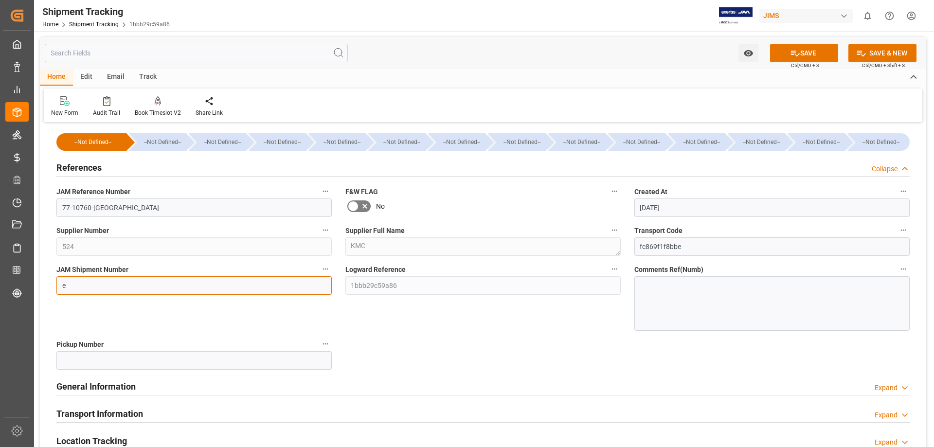
drag, startPoint x: 73, startPoint y: 288, endPoint x: 44, endPoint y: 286, distance: 29.3
click at [44, 286] on div "--Not Defined-- --Not Defined-- --Not Defined-- --Not Defined-- --Not Defined--…" at bounding box center [483, 390] width 886 height 530
paste input "72815"
type input "72815"
click at [798, 52] on icon at bounding box center [795, 53] width 10 height 10
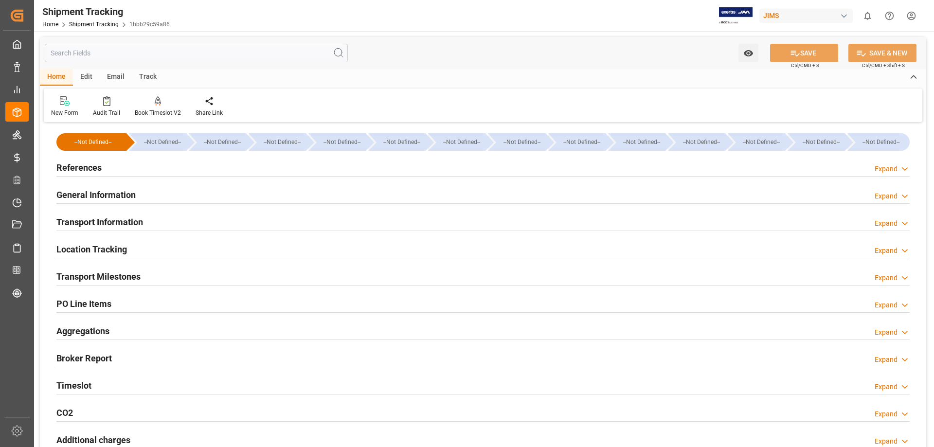
click at [88, 166] on h2 "References" at bounding box center [78, 167] width 45 height 13
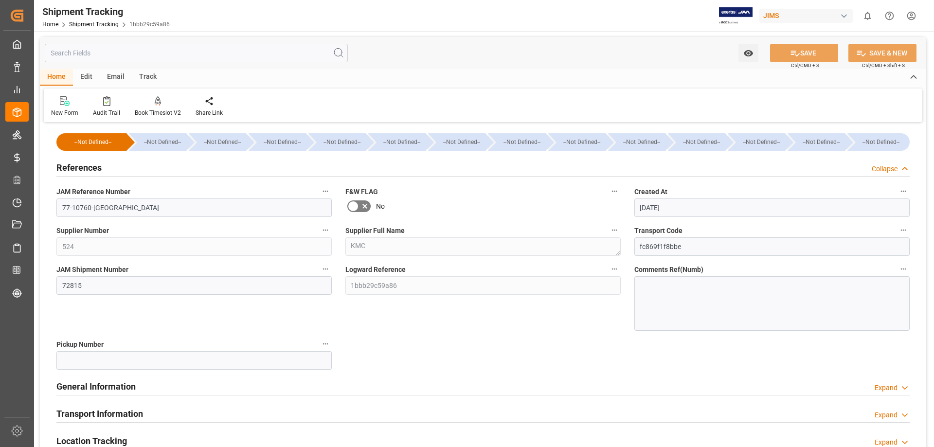
click at [88, 166] on h2 "References" at bounding box center [78, 167] width 45 height 13
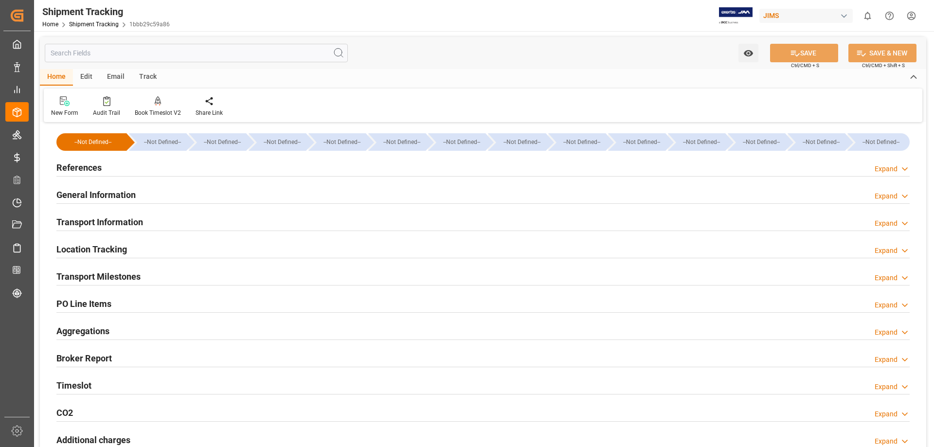
click at [86, 277] on h2 "Transport Milestones" at bounding box center [98, 276] width 84 height 13
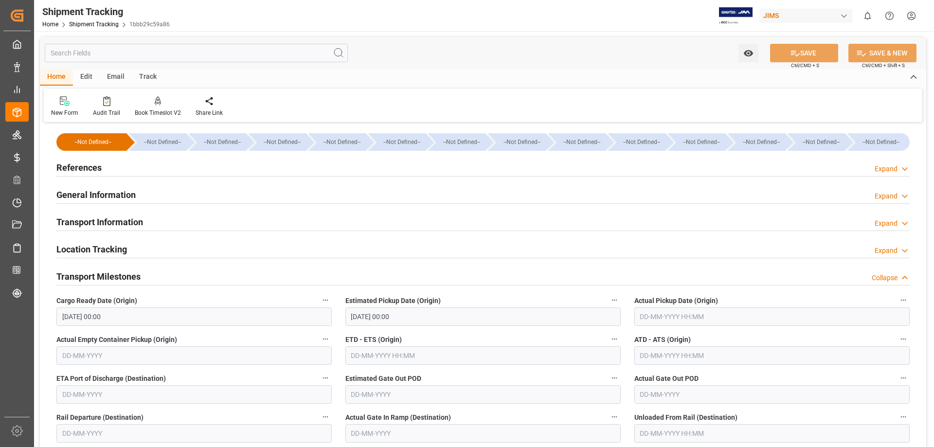
click at [80, 245] on h2 "Location Tracking" at bounding box center [91, 249] width 71 height 13
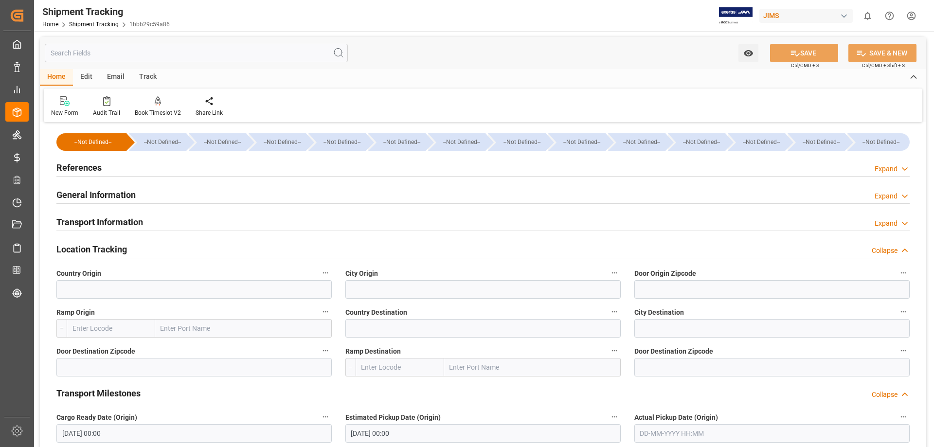
click at [103, 222] on h2 "Transport Information" at bounding box center [99, 222] width 87 height 13
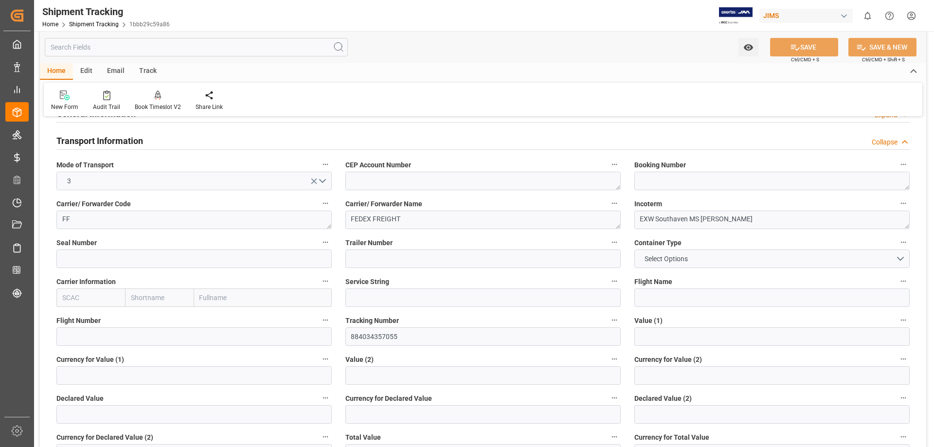
scroll to position [162, 0]
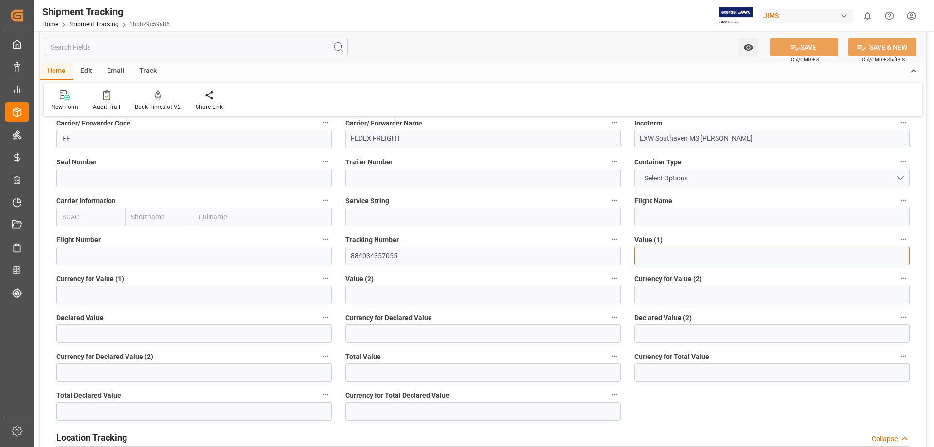
click at [641, 255] on input "text" at bounding box center [771, 256] width 275 height 18
type input "4143.64"
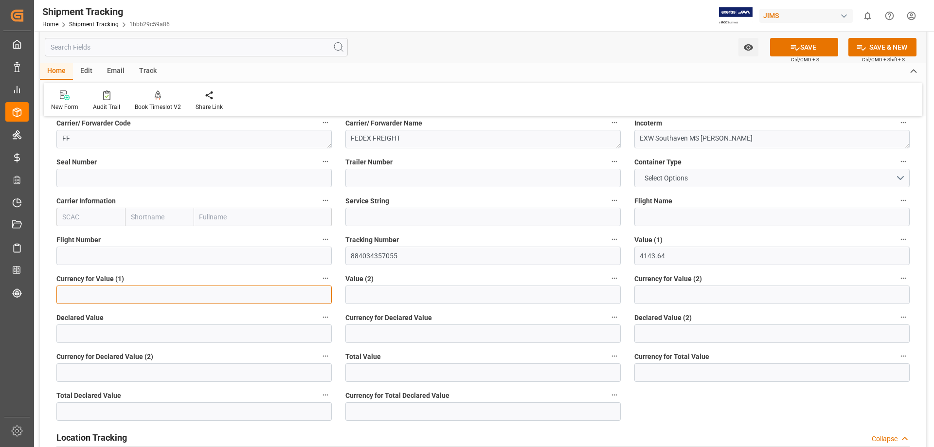
click at [94, 300] on input at bounding box center [193, 295] width 275 height 18
type input "USD"
click at [792, 45] on icon at bounding box center [795, 48] width 9 height 6
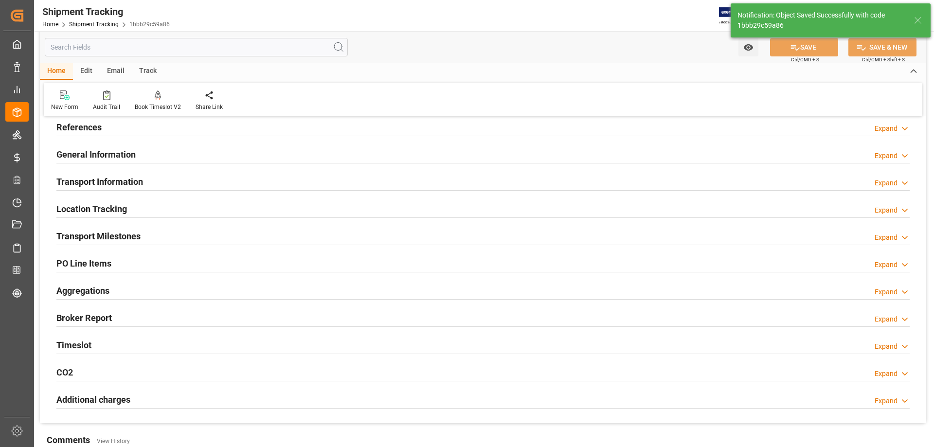
scroll to position [0, 0]
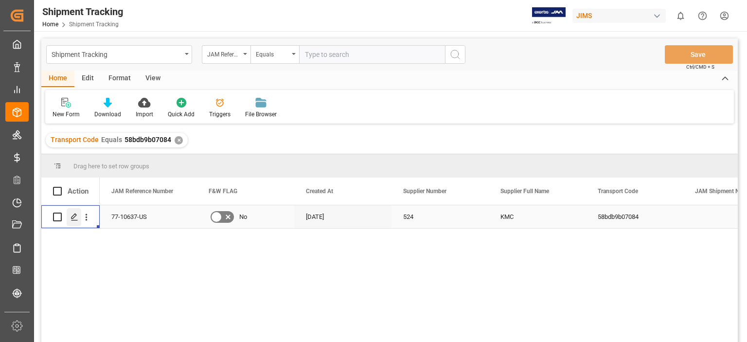
click at [70, 217] on div "Press SPACE to select this row." at bounding box center [74, 217] width 15 height 18
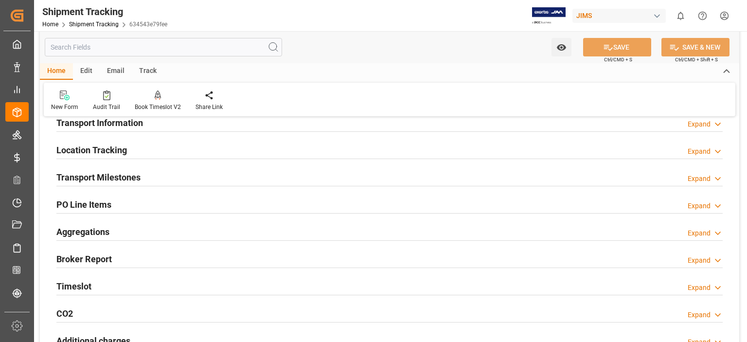
scroll to position [81, 0]
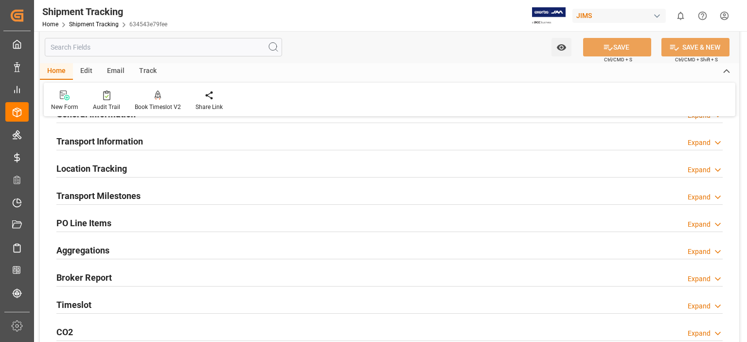
click at [103, 196] on h2 "Transport Milestones" at bounding box center [98, 195] width 84 height 13
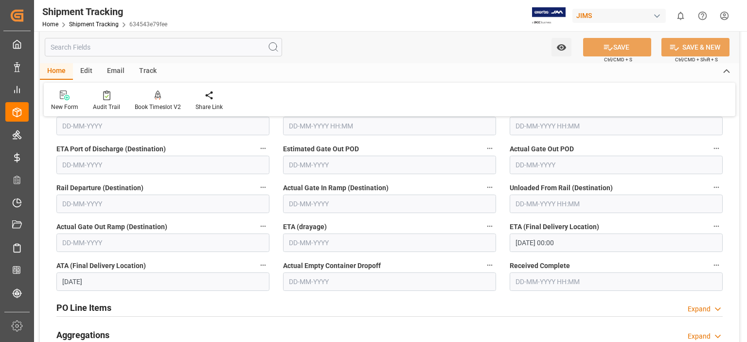
scroll to position [243, 0]
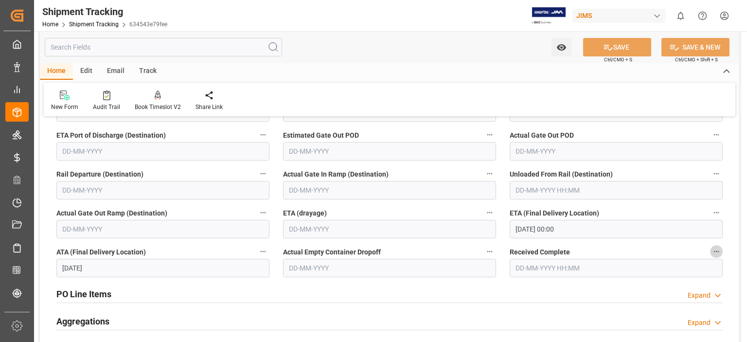
click at [716, 250] on icon "button" at bounding box center [717, 252] width 8 height 8
click at [461, 295] on div at bounding box center [373, 171] width 747 height 342
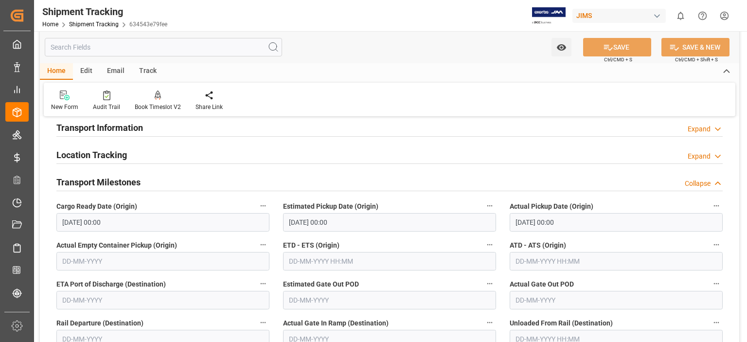
scroll to position [0, 0]
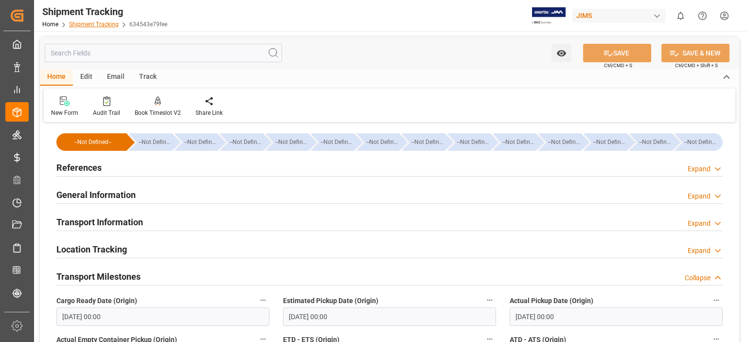
click at [100, 25] on link "Shipment Tracking" at bounding box center [94, 24] width 50 height 7
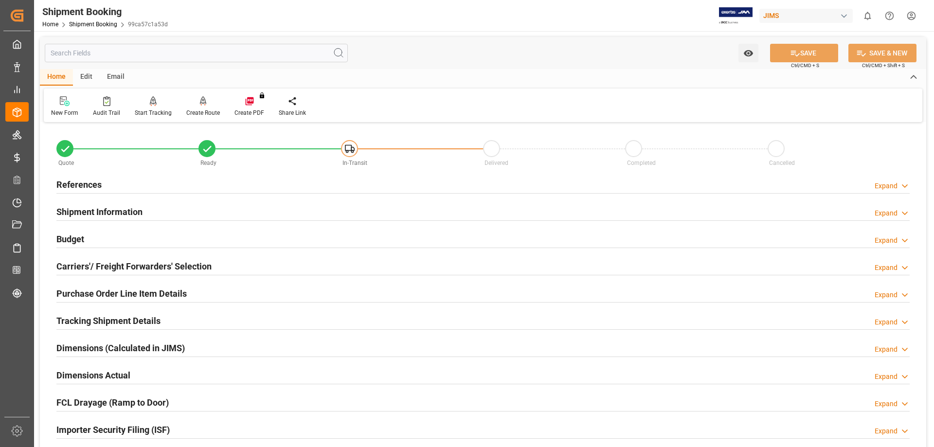
click at [123, 322] on h2 "Tracking Shipment Details" at bounding box center [108, 320] width 104 height 13
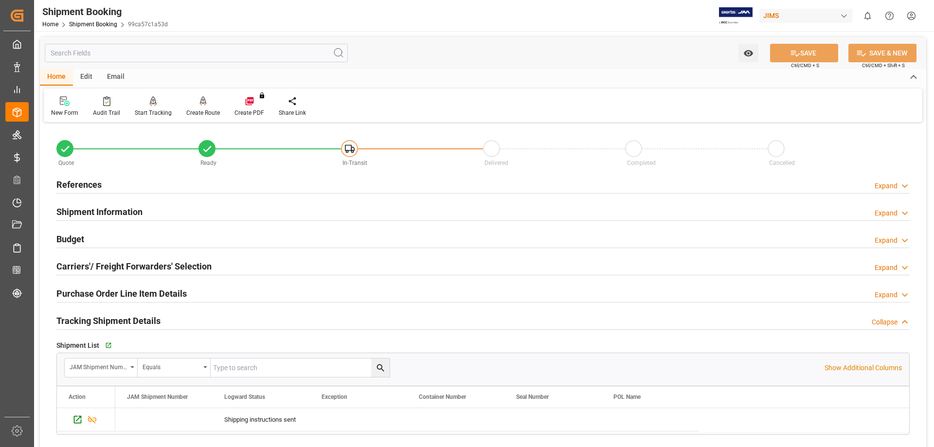
click at [72, 184] on h2 "References" at bounding box center [78, 184] width 45 height 13
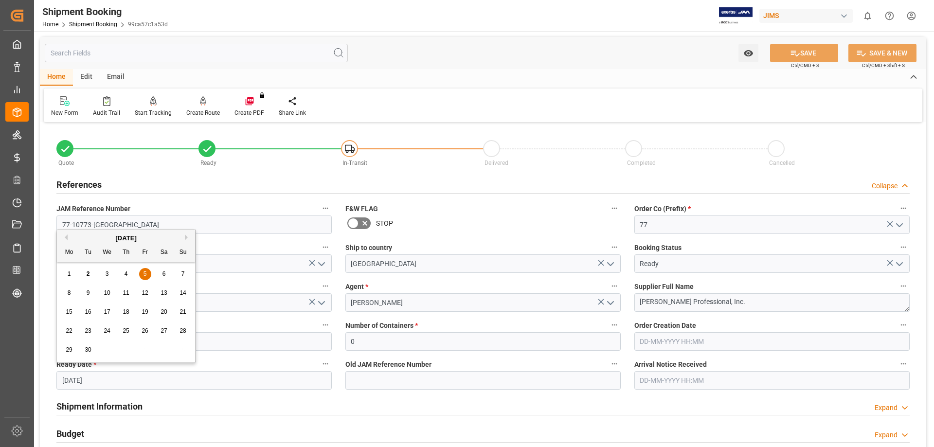
click at [83, 380] on input "[DATE]" at bounding box center [193, 380] width 275 height 18
click at [89, 273] on span "2" at bounding box center [88, 273] width 3 height 7
type input "02-09-2025"
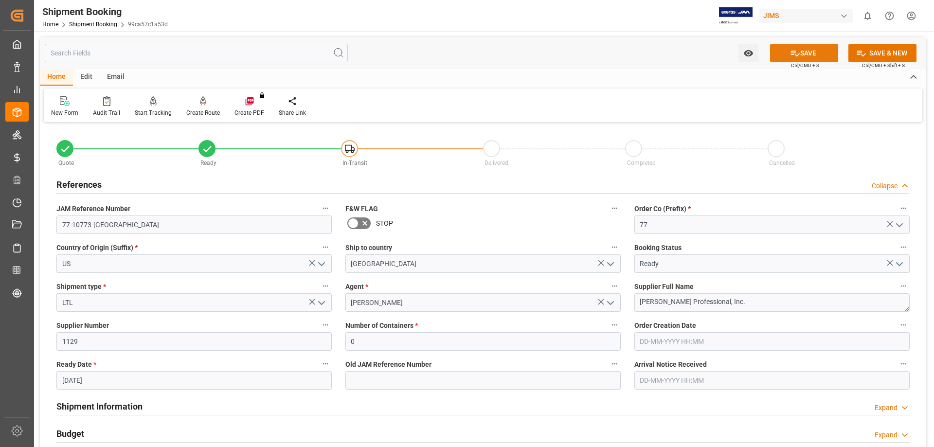
click at [793, 56] on icon at bounding box center [795, 53] width 10 height 10
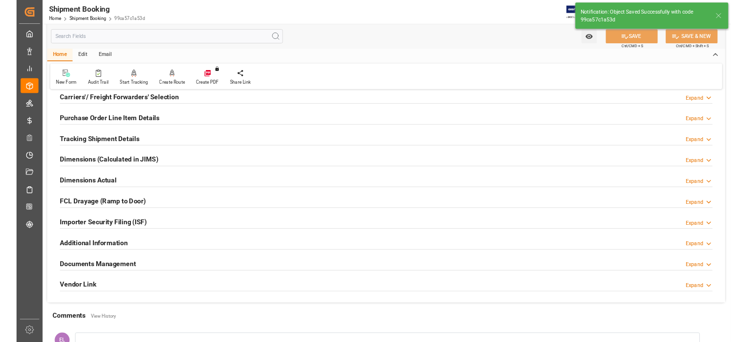
scroll to position [81, 0]
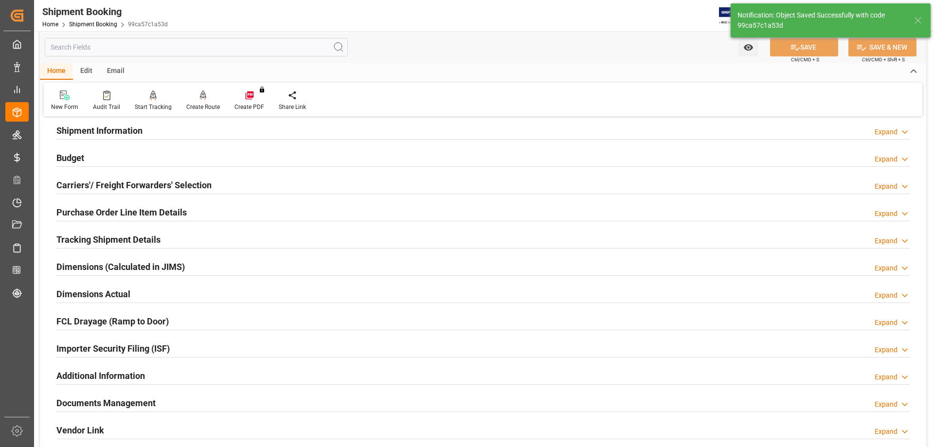
click at [73, 238] on h2 "Tracking Shipment Details" at bounding box center [108, 239] width 104 height 13
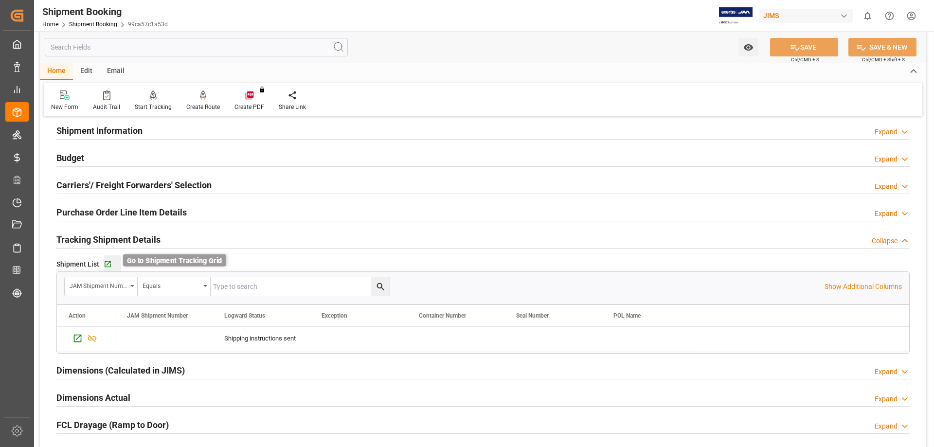
click at [110, 267] on icon "button" at bounding box center [108, 264] width 8 height 8
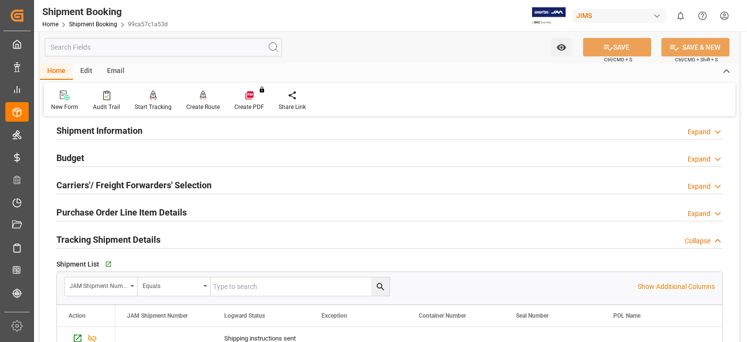
scroll to position [0, 0]
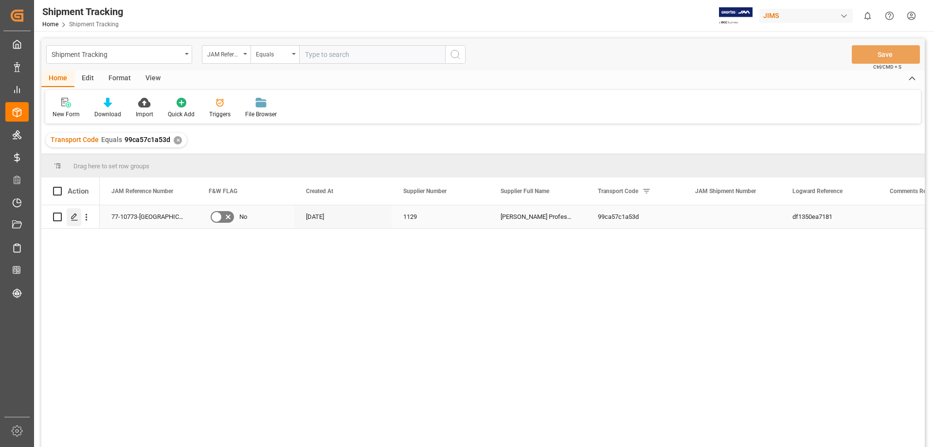
click at [76, 218] on icon "Press SPACE to select this row." at bounding box center [75, 217] width 8 height 8
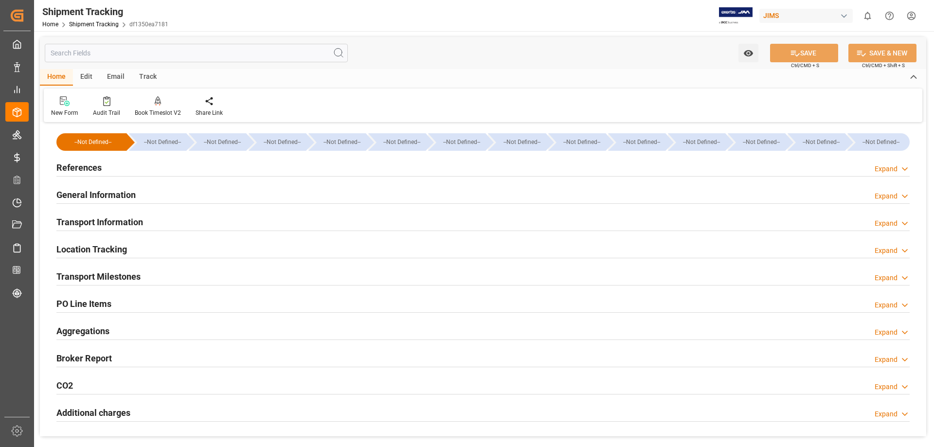
type input "[DATE]"
click at [82, 167] on h2 "References" at bounding box center [78, 167] width 45 height 13
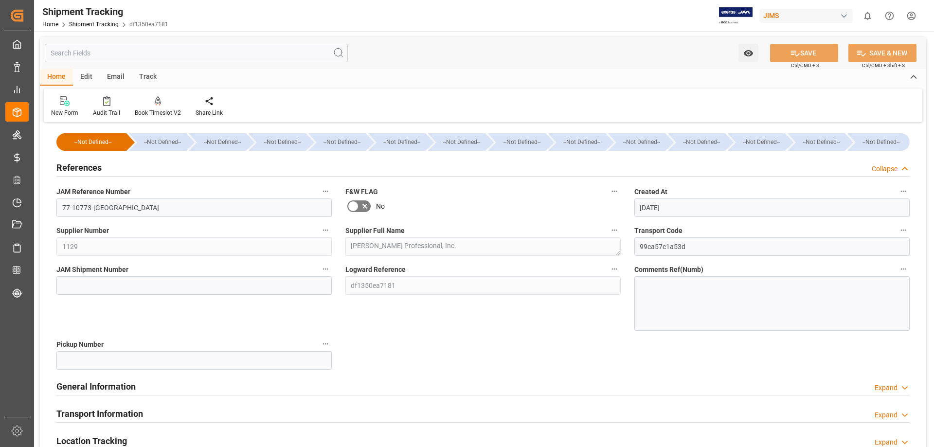
scroll to position [81, 0]
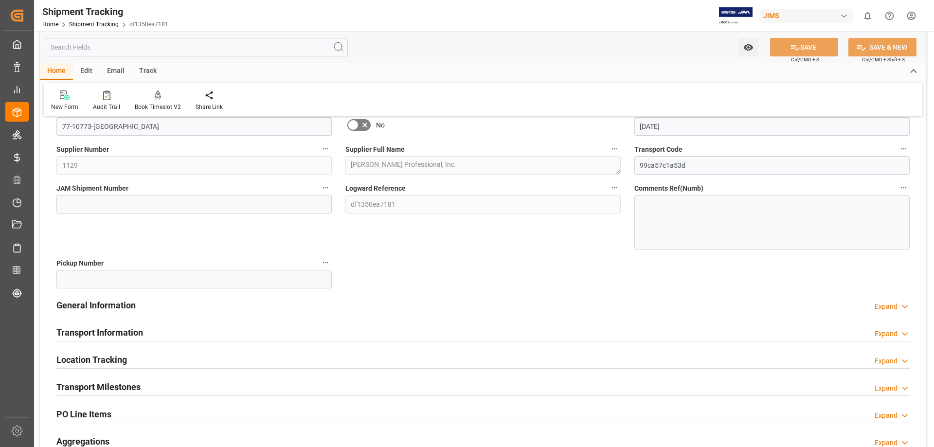
click at [108, 302] on h2 "General Information" at bounding box center [95, 305] width 79 height 13
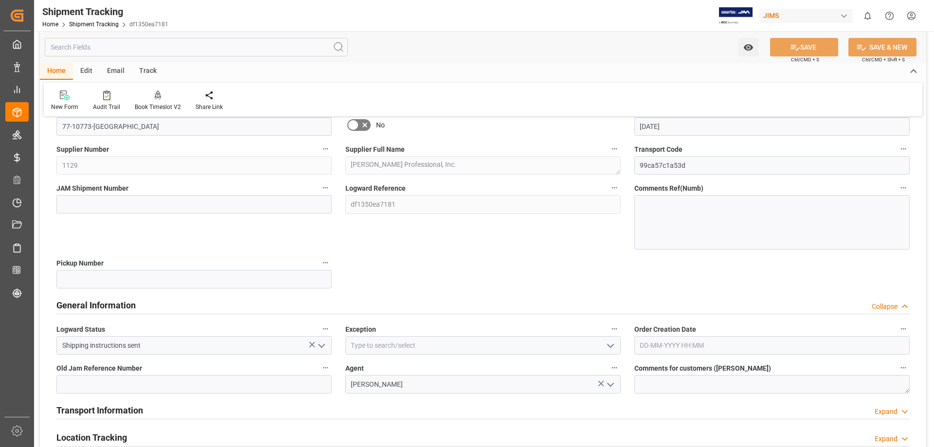
click at [102, 302] on h2 "General Information" at bounding box center [95, 305] width 79 height 13
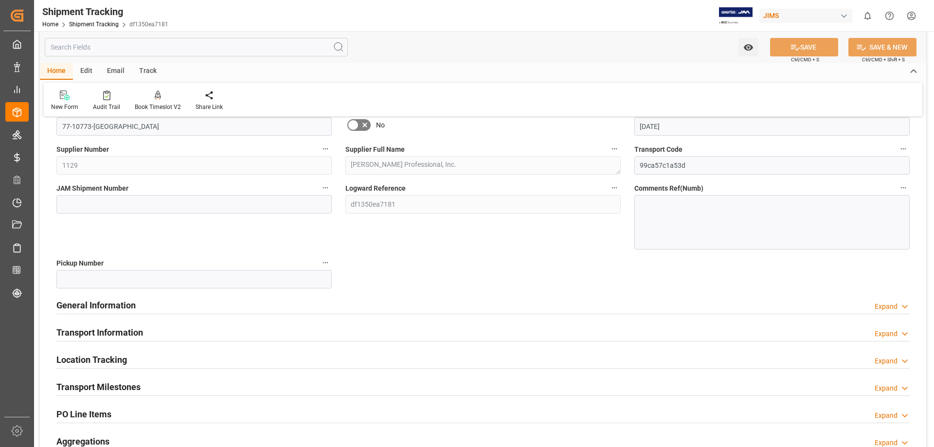
click at [114, 332] on h2 "Transport Information" at bounding box center [99, 332] width 87 height 13
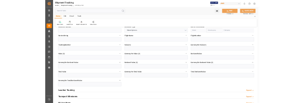
scroll to position [405, 0]
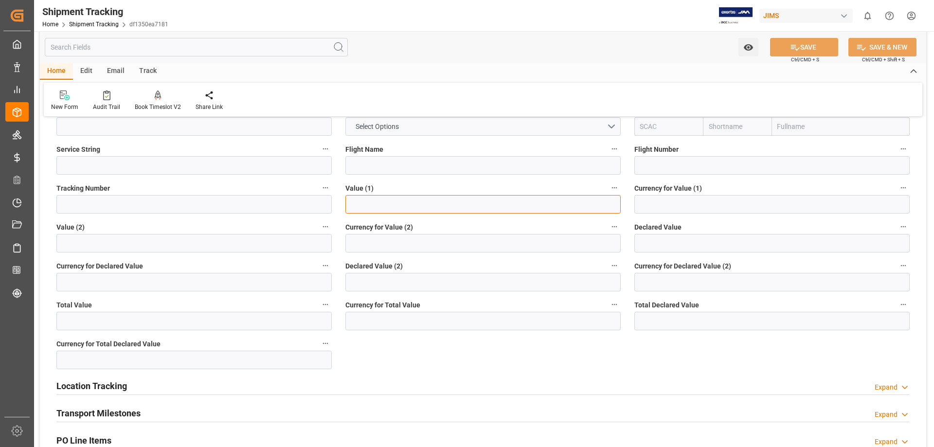
click at [379, 201] on input "text" at bounding box center [482, 204] width 275 height 18
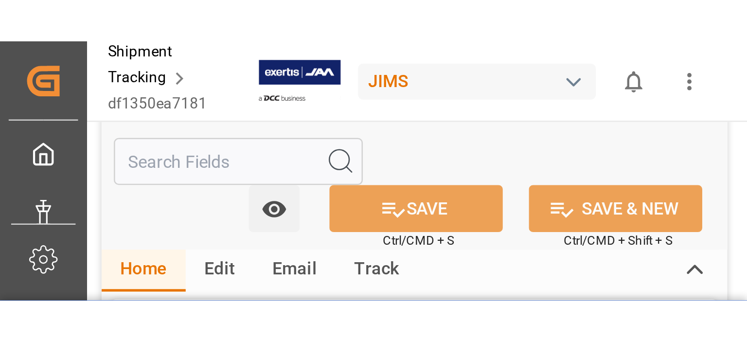
scroll to position [405, 0]
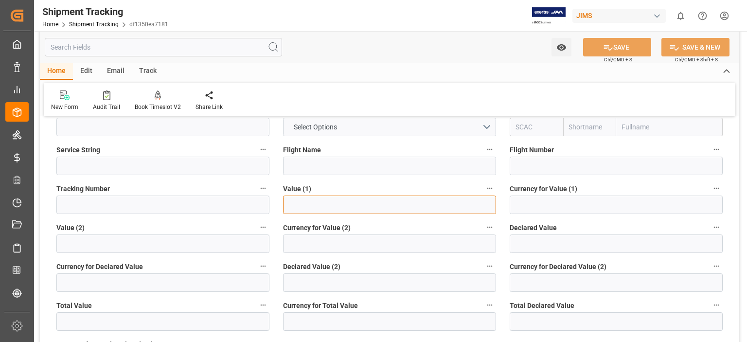
click at [298, 200] on input "text" at bounding box center [389, 205] width 213 height 18
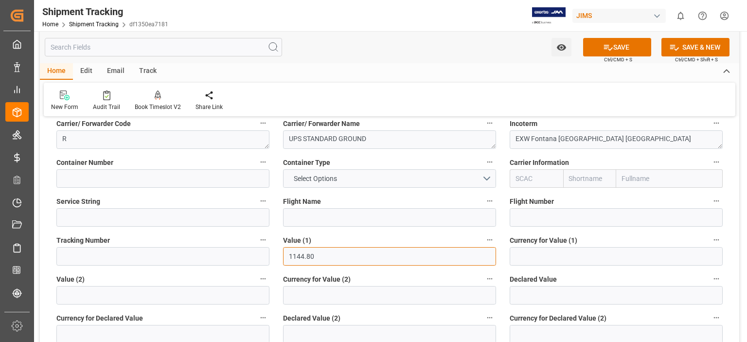
scroll to position [324, 0]
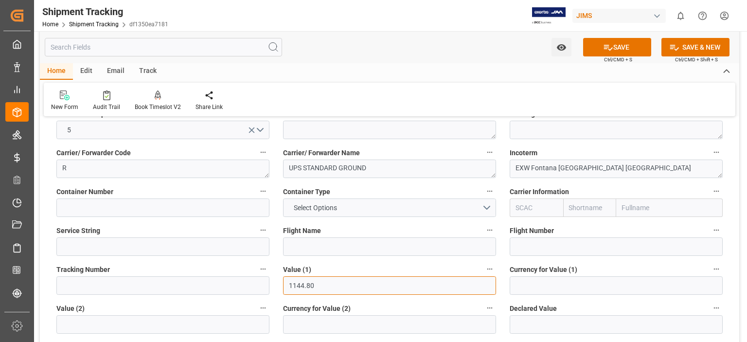
type input "1144.80"
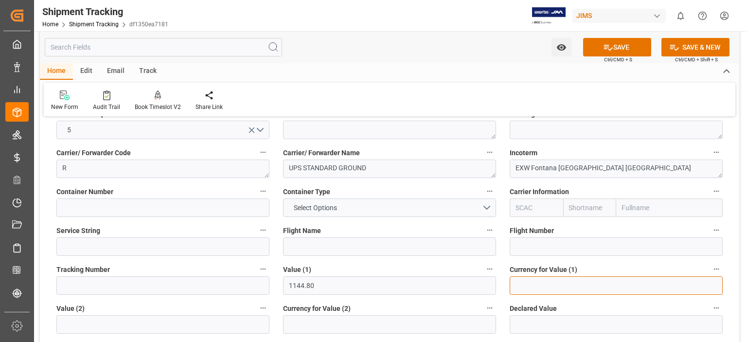
click at [524, 281] on input at bounding box center [616, 285] width 213 height 18
type input "USD"
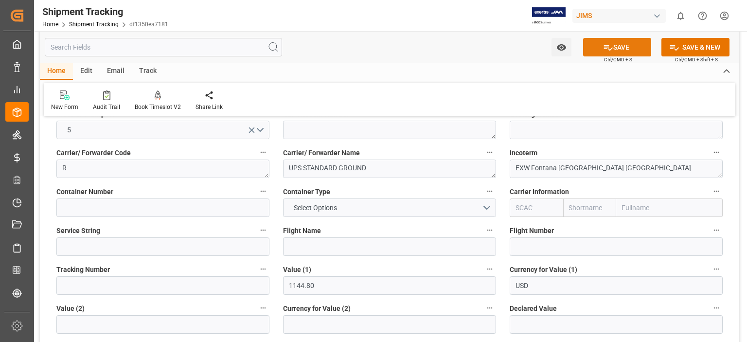
click at [612, 48] on button "SAVE" at bounding box center [617, 47] width 68 height 18
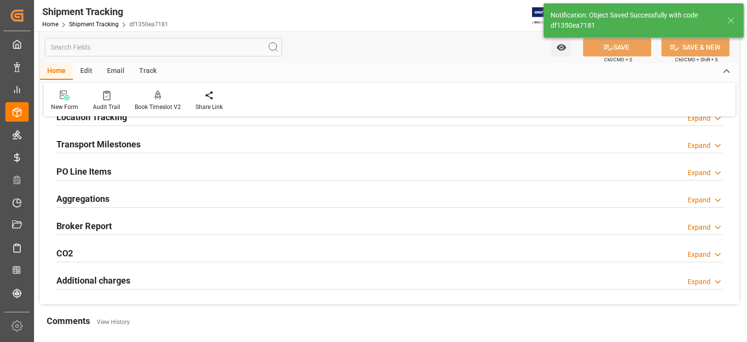
scroll to position [52, 0]
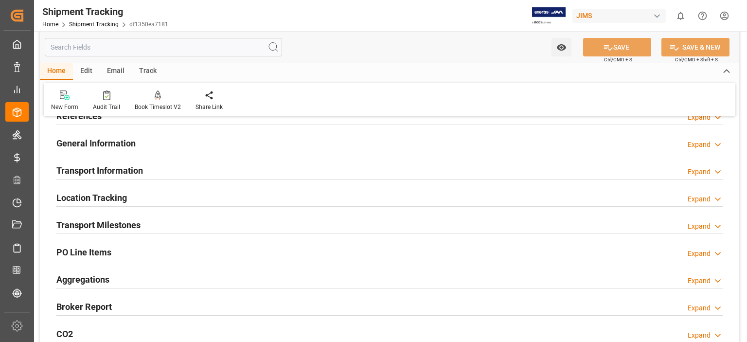
click at [125, 223] on h2 "Transport Milestones" at bounding box center [98, 224] width 84 height 13
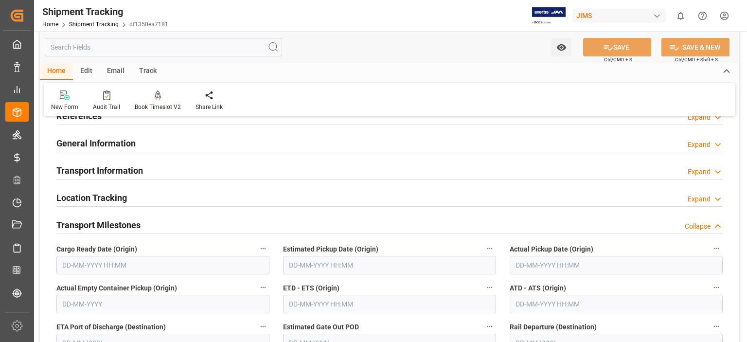
click at [107, 262] on input "text" at bounding box center [162, 265] width 213 height 18
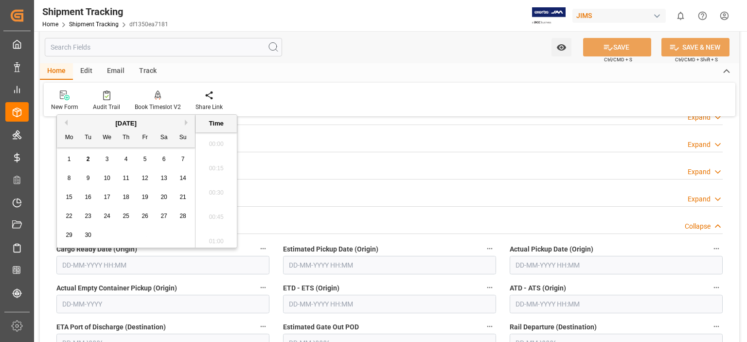
scroll to position [1341, 0]
click at [87, 164] on div "2" at bounding box center [88, 160] width 12 height 12
type input "[DATE] 00:00"
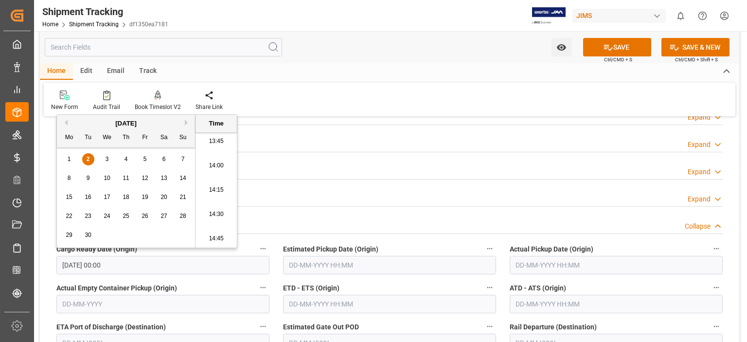
click at [311, 266] on input "text" at bounding box center [389, 265] width 213 height 18
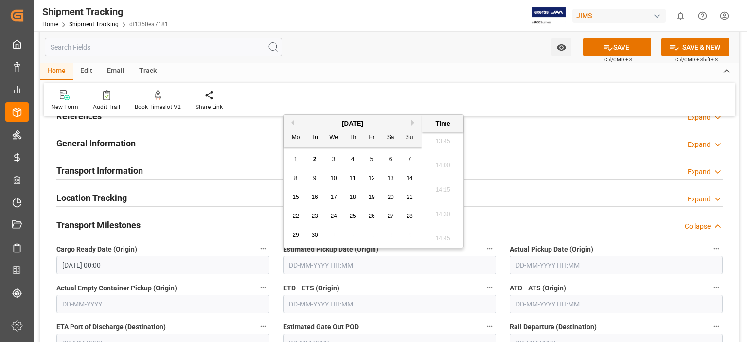
click at [313, 161] on span "2" at bounding box center [314, 159] width 3 height 7
type input "[DATE] 00:00"
click at [514, 186] on div "Location Tracking Expand" at bounding box center [390, 197] width 680 height 27
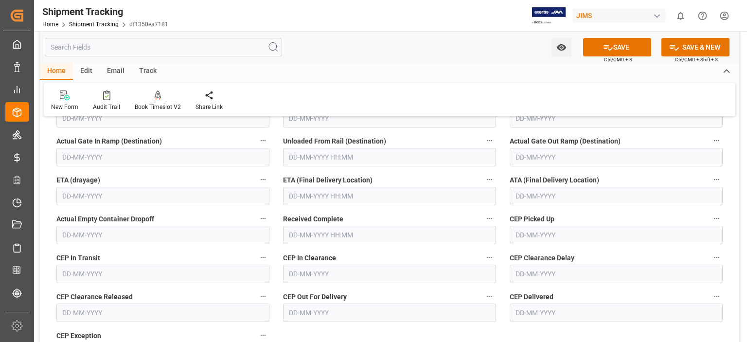
scroll to position [295, 0]
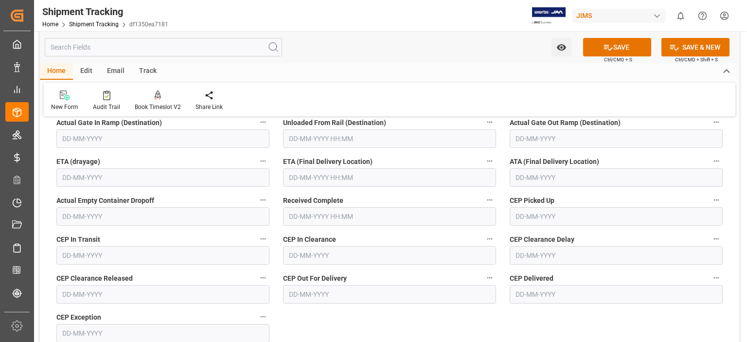
click at [312, 179] on input "text" at bounding box center [389, 177] width 213 height 18
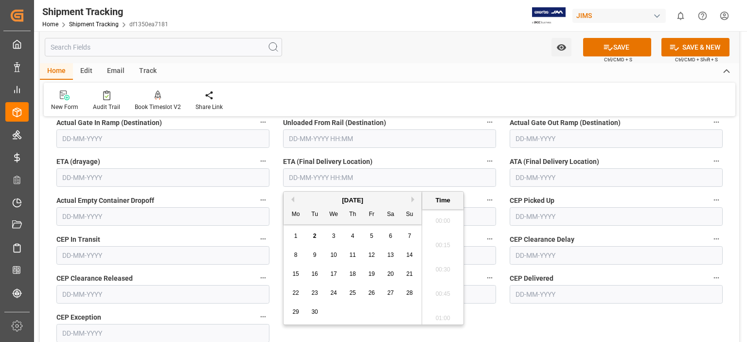
scroll to position [1341, 0]
click at [315, 254] on span "9" at bounding box center [314, 255] width 3 height 7
type input "[DATE] 00:00"
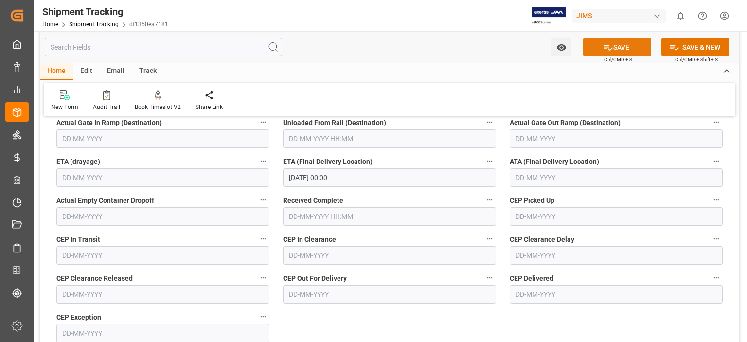
click at [615, 44] on button "SAVE" at bounding box center [617, 47] width 68 height 18
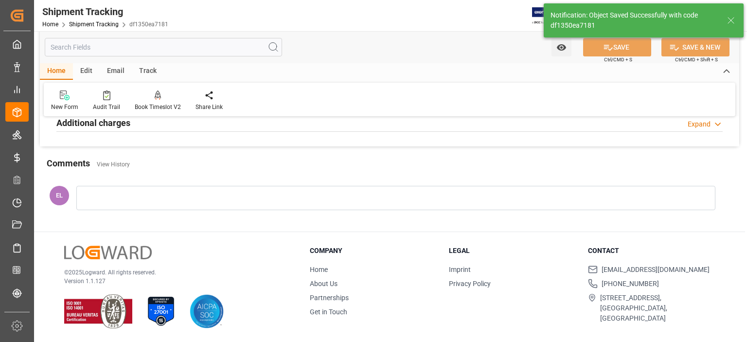
scroll to position [289, 0]
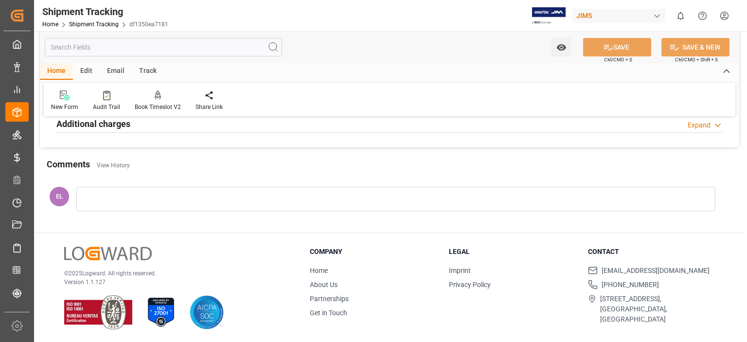
click at [332, 163] on div "Comments View History" at bounding box center [390, 166] width 686 height 17
